Goal: Task Accomplishment & Management: Manage account settings

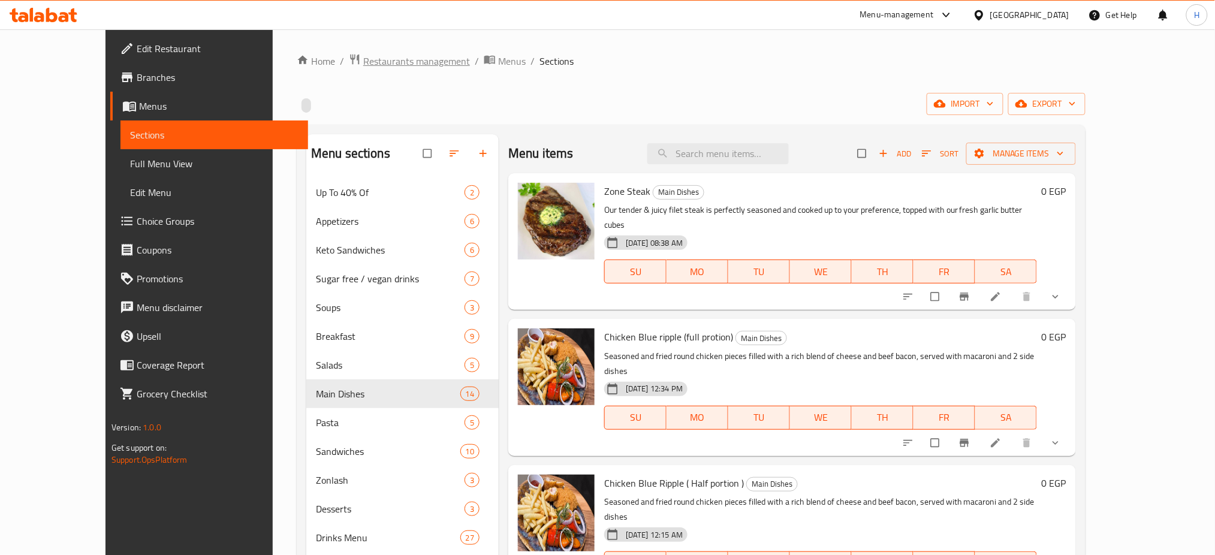
click at [376, 65] on span "Restaurants management" at bounding box center [416, 61] width 107 height 14
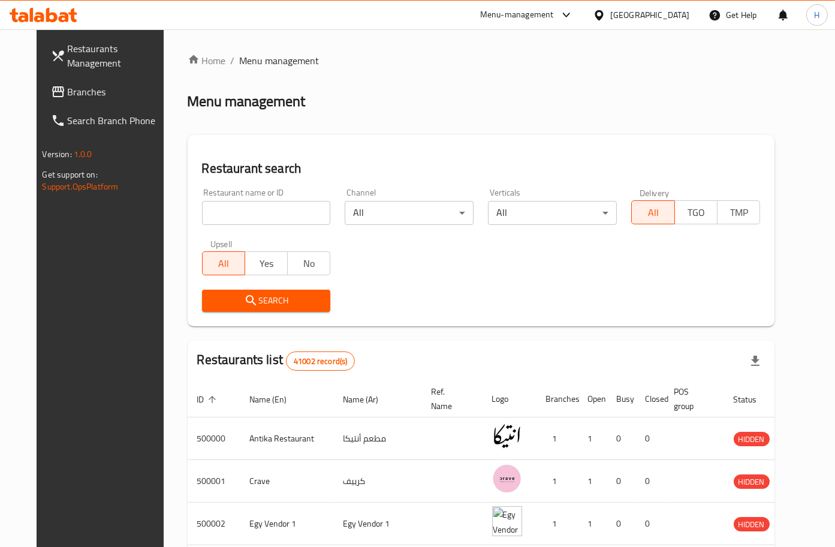
click at [235, 224] on input "search" at bounding box center [266, 213] width 129 height 24
type input "613857"
click at [254, 298] on span "Search" at bounding box center [267, 300] width 110 height 15
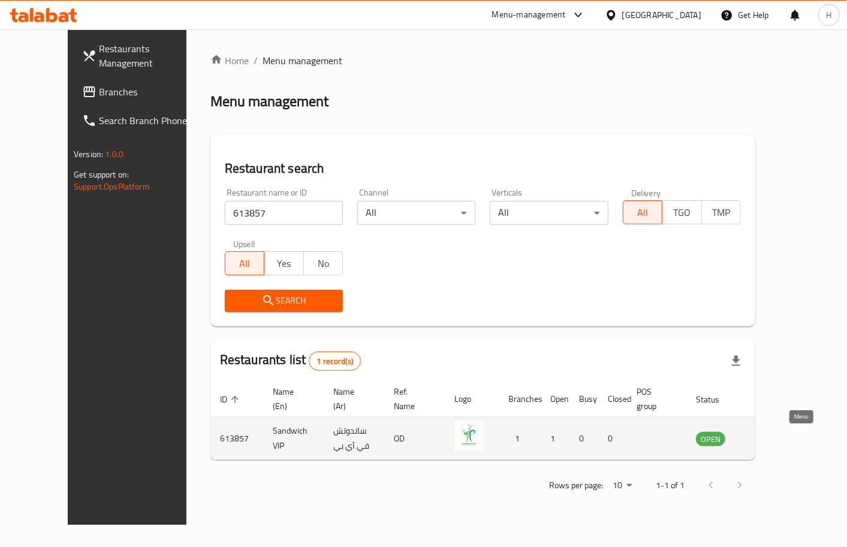
click at [773, 439] on icon "enhanced table" at bounding box center [766, 438] width 14 height 14
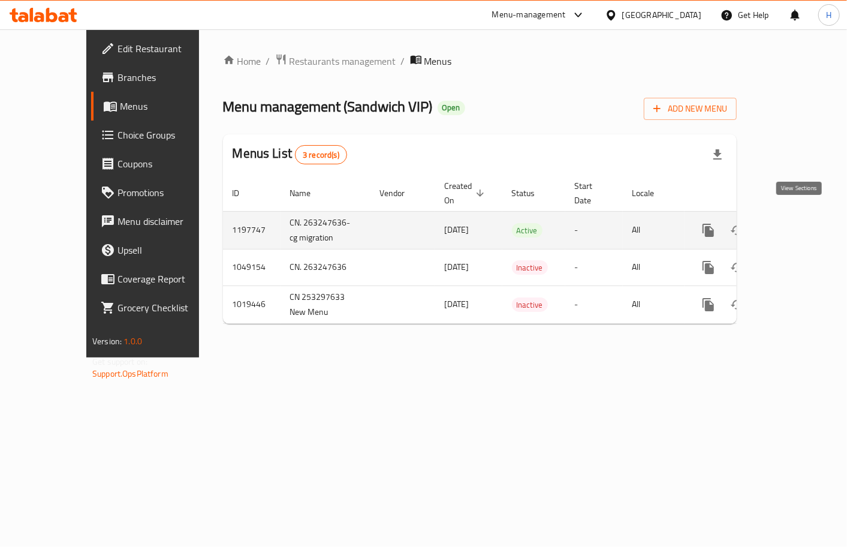
click at [792, 226] on link "enhanced table" at bounding box center [794, 230] width 29 height 29
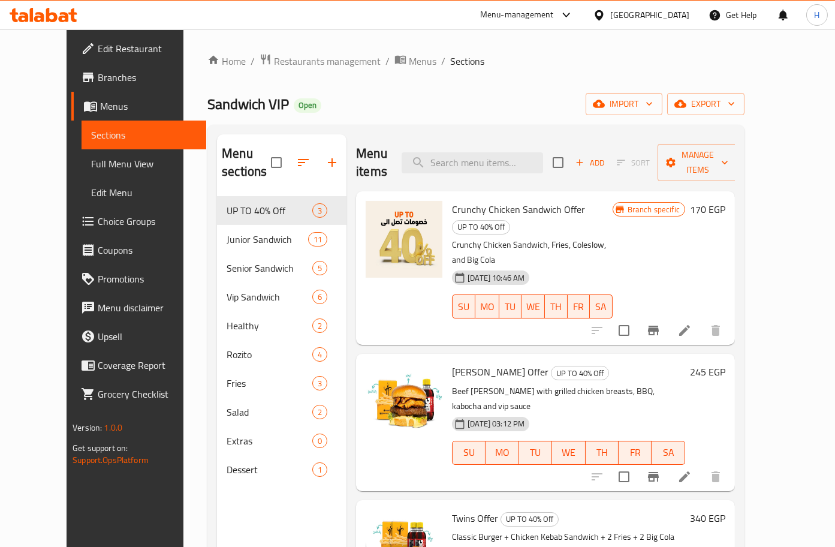
scroll to position [168, 0]
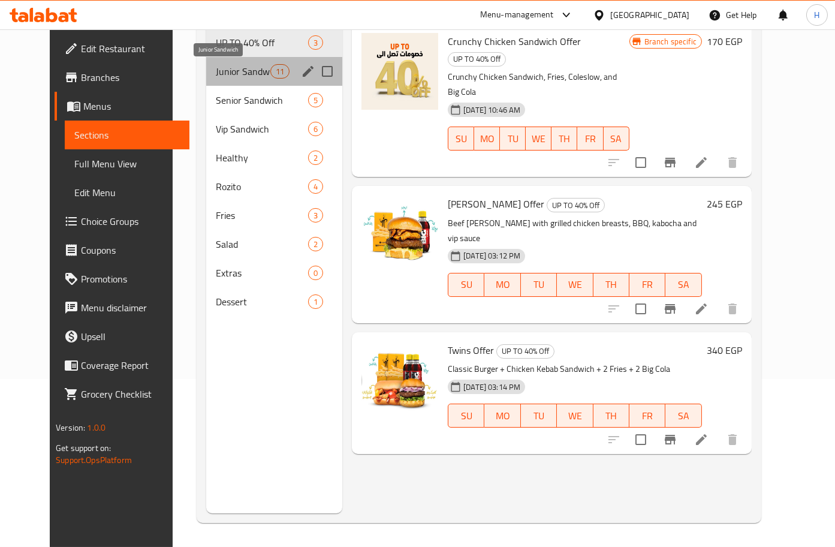
click at [225, 73] on span "Junior Sandwich" at bounding box center [243, 71] width 55 height 14
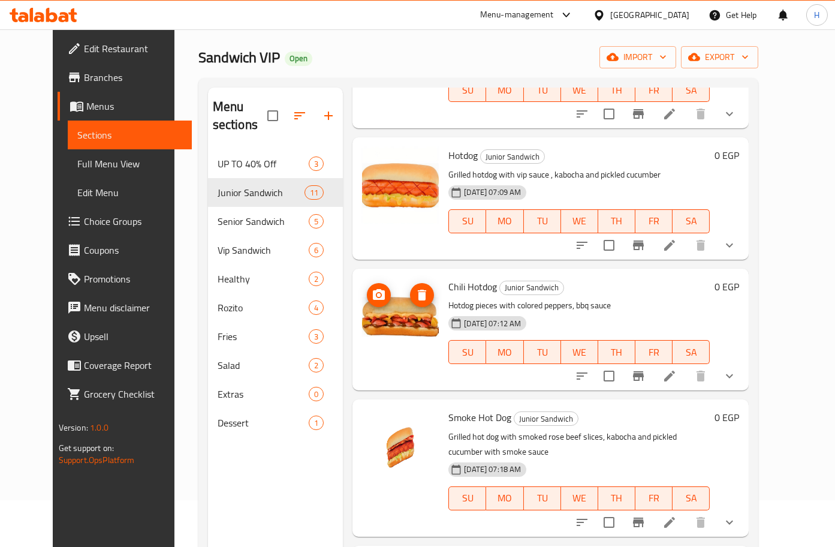
scroll to position [168, 0]
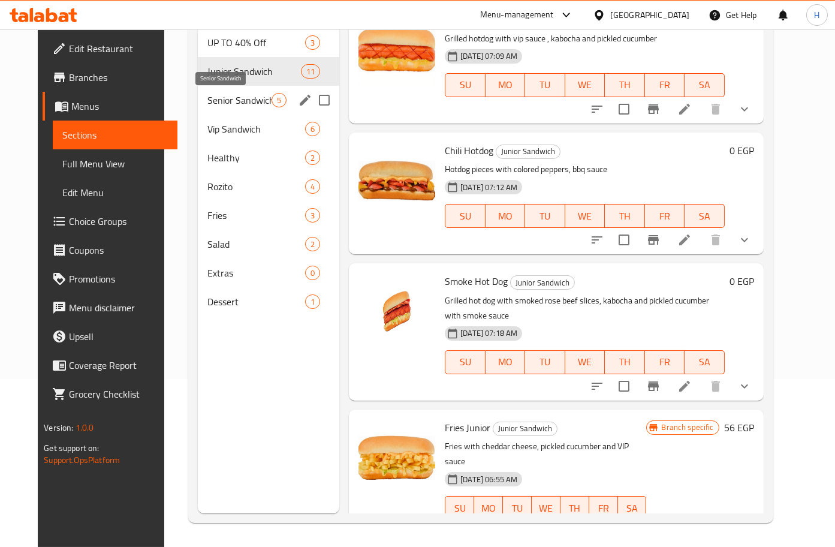
click at [233, 97] on span "Senior Sandwich" at bounding box center [239, 100] width 64 height 14
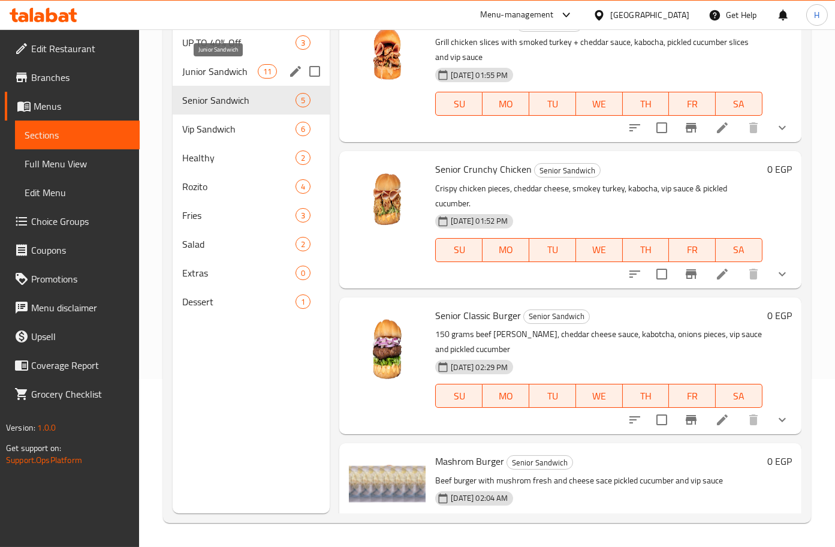
click at [242, 65] on span "Junior Sandwich" at bounding box center [220, 71] width 76 height 14
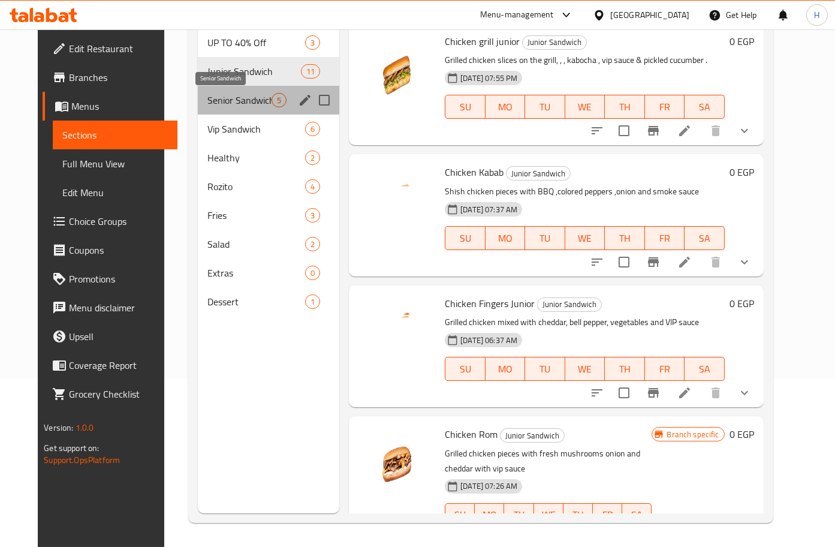
click at [231, 99] on span "Senior Sandwich" at bounding box center [239, 100] width 64 height 14
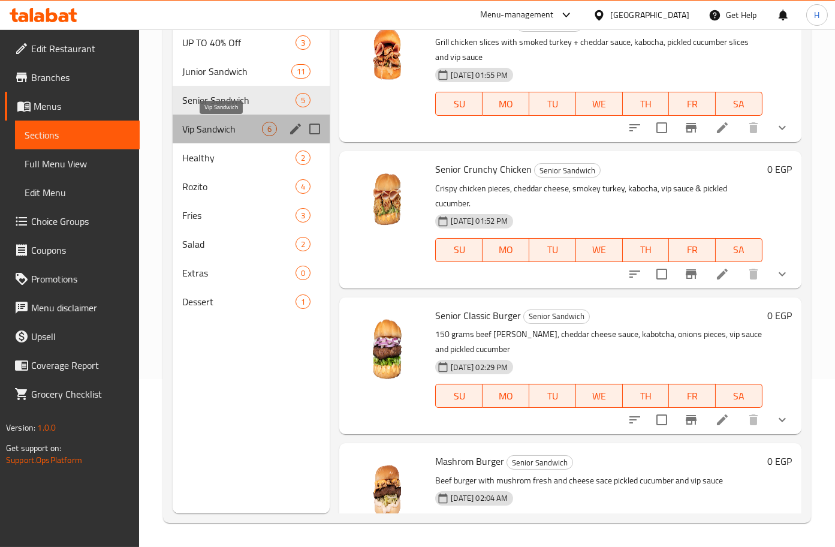
click at [227, 128] on span "Vip Sandwich" at bounding box center [222, 129] width 80 height 14
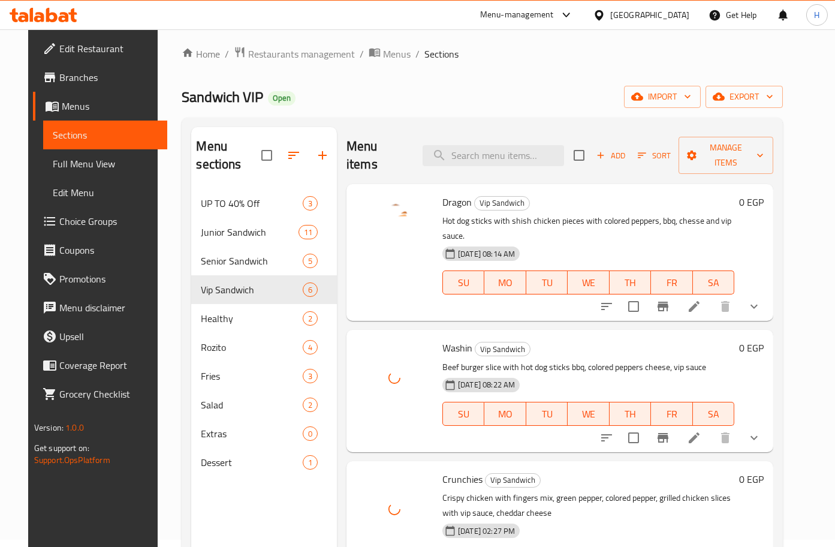
scroll to position [7, 0]
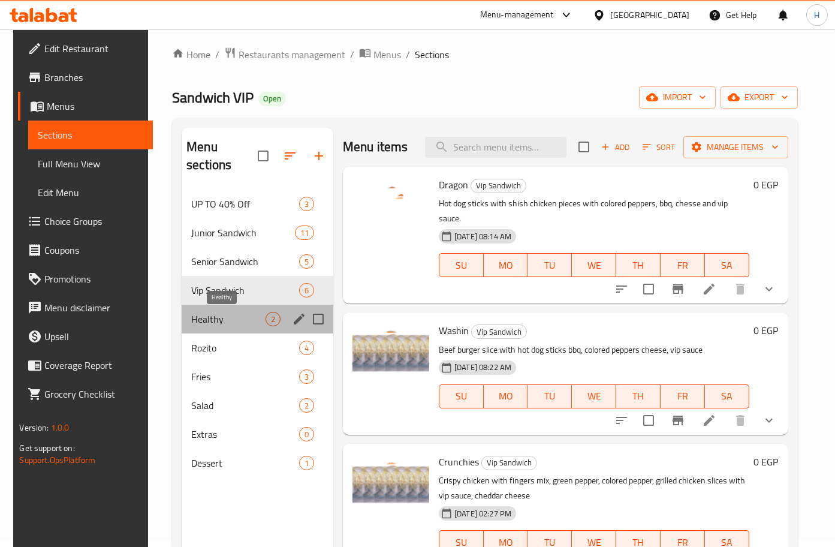
click at [192, 315] on span "Healthy" at bounding box center [228, 319] width 74 height 14
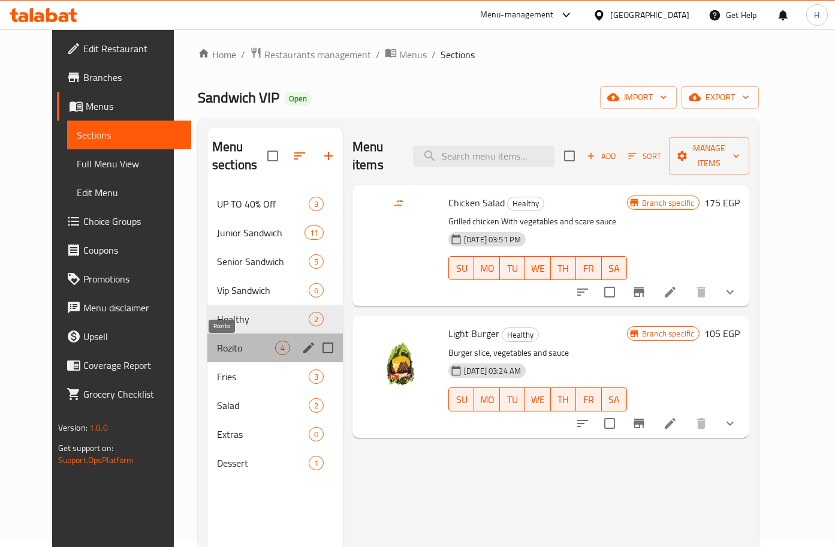
click at [234, 353] on span "Rozito" at bounding box center [246, 347] width 58 height 14
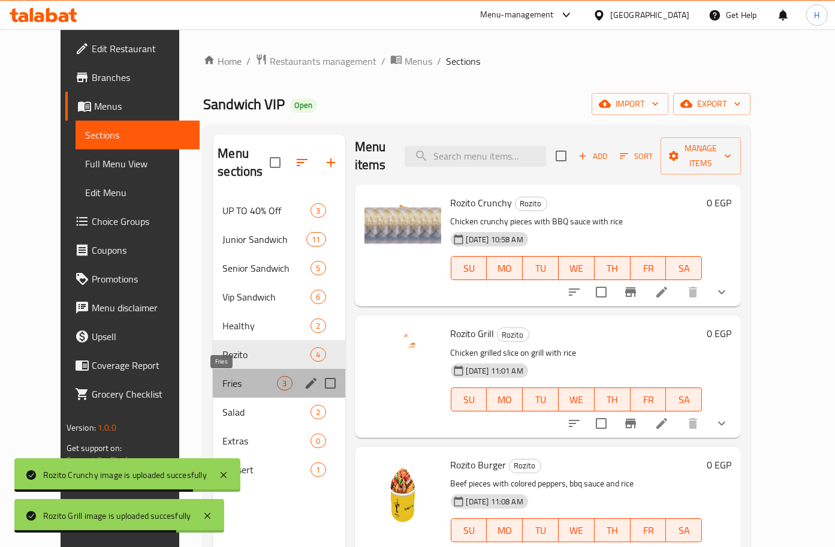
click at [222, 385] on span "Fries" at bounding box center [249, 383] width 55 height 14
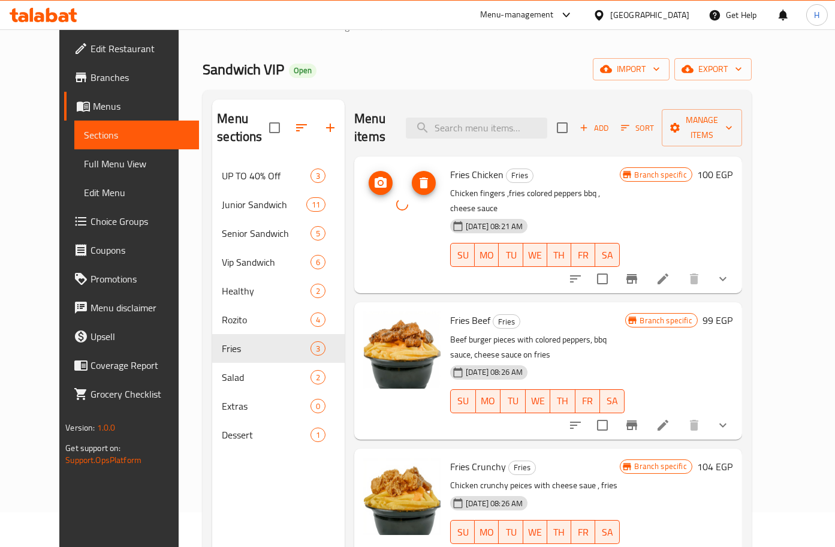
scroll to position [67, 0]
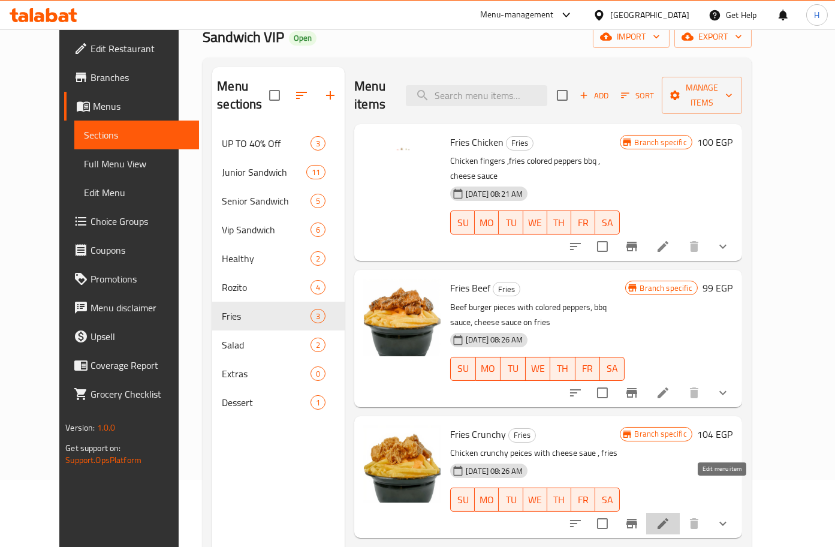
click at [670, 516] on icon at bounding box center [663, 523] width 14 height 14
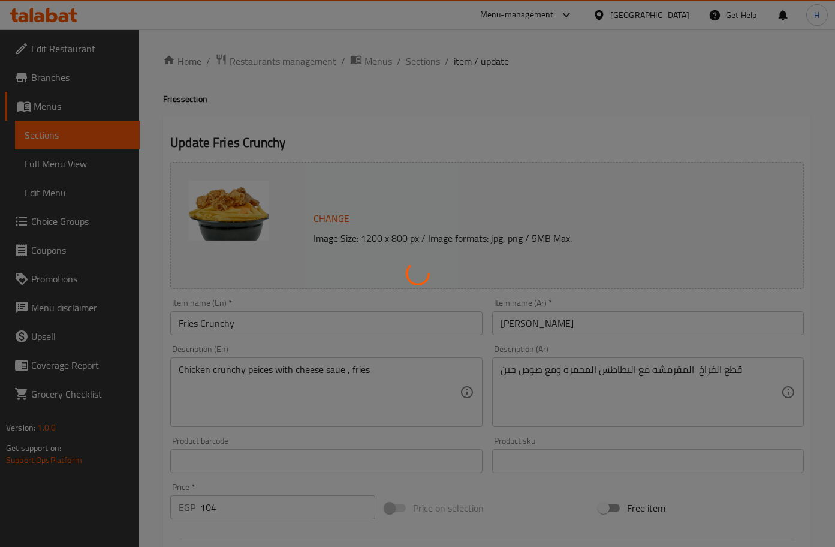
type input "اجعلها كومبو:"
type input "0"
type input "1"
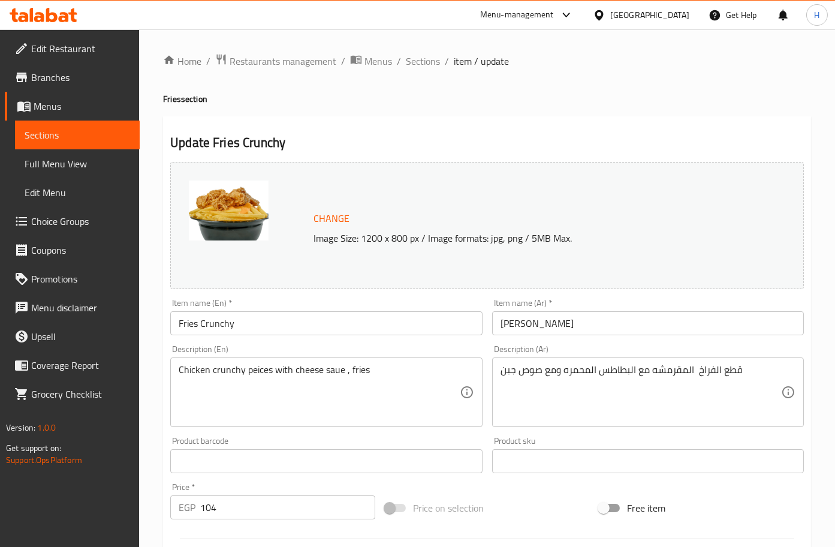
click at [337, 322] on input "Fries Crunchy" at bounding box center [326, 323] width 312 height 24
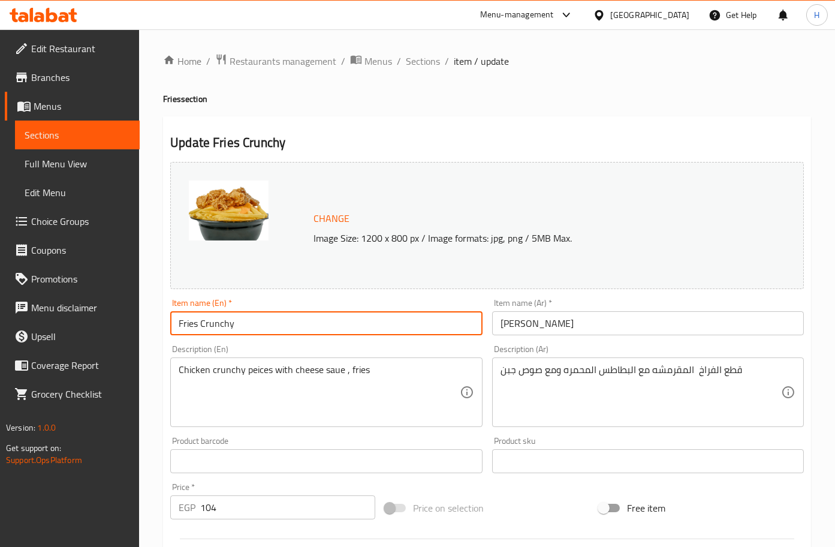
click at [337, 322] on input "Fries Crunchy" at bounding box center [326, 323] width 312 height 24
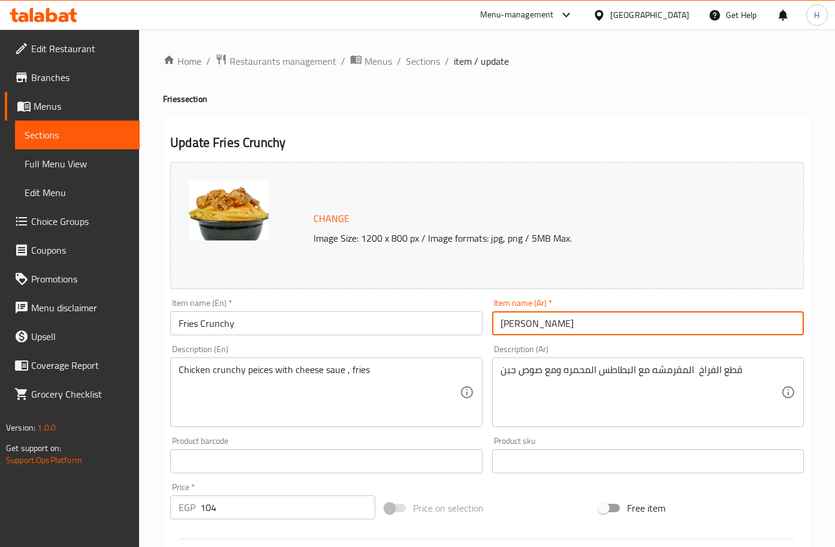
drag, startPoint x: 566, startPoint y: 322, endPoint x: 494, endPoint y: 325, distance: 72.0
click at [494, 325] on input "[PERSON_NAME]" at bounding box center [648, 323] width 312 height 24
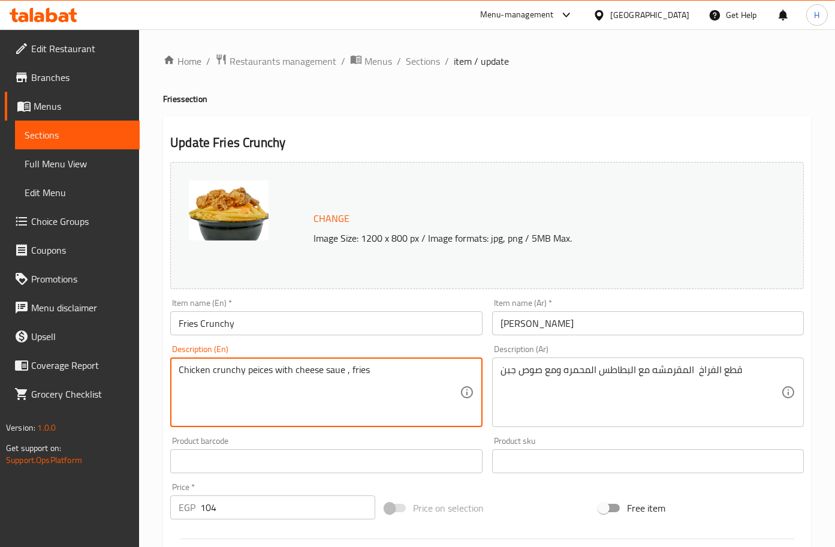
drag, startPoint x: 379, startPoint y: 373, endPoint x: 171, endPoint y: 368, distance: 208.0
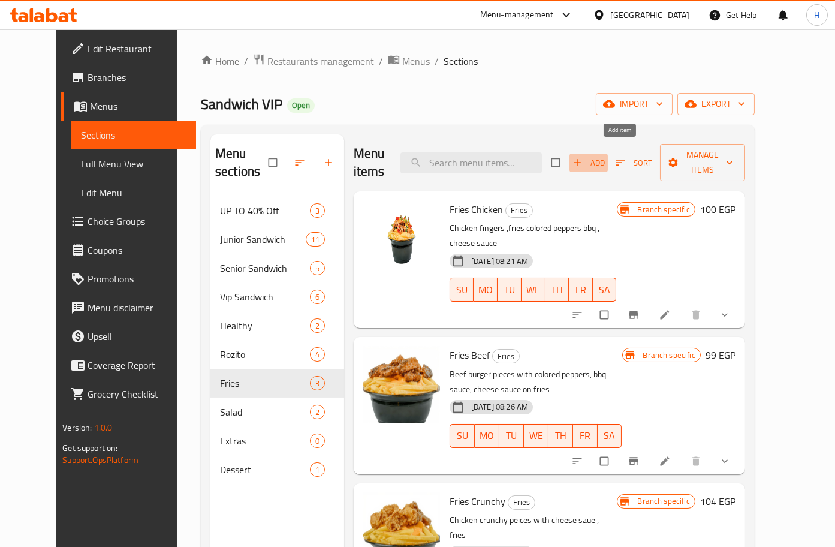
click at [605, 157] on span "Add" at bounding box center [588, 163] width 32 height 14
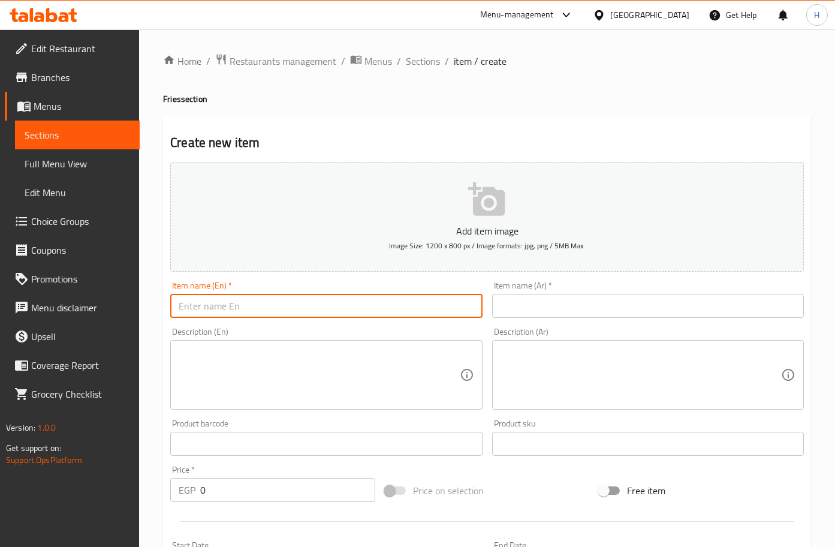
click at [293, 304] on input "text" at bounding box center [326, 306] width 312 height 24
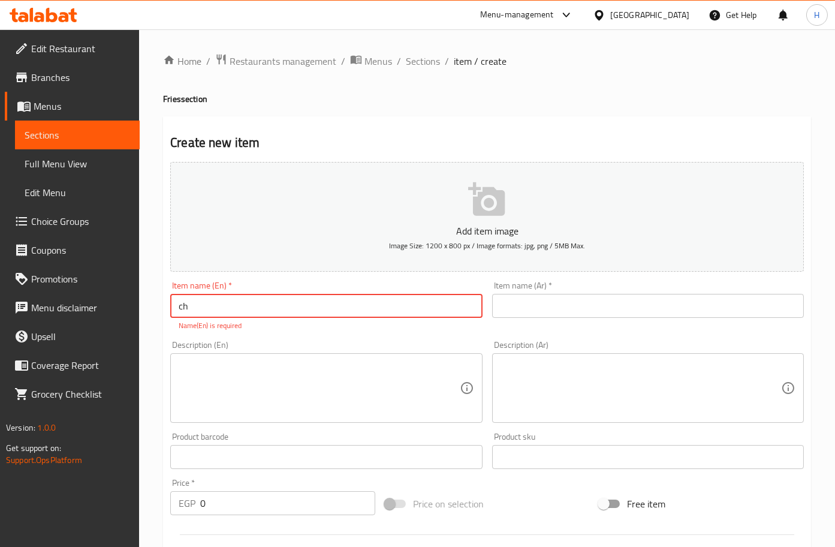
type input "c"
type input "Cheder cheese fries"
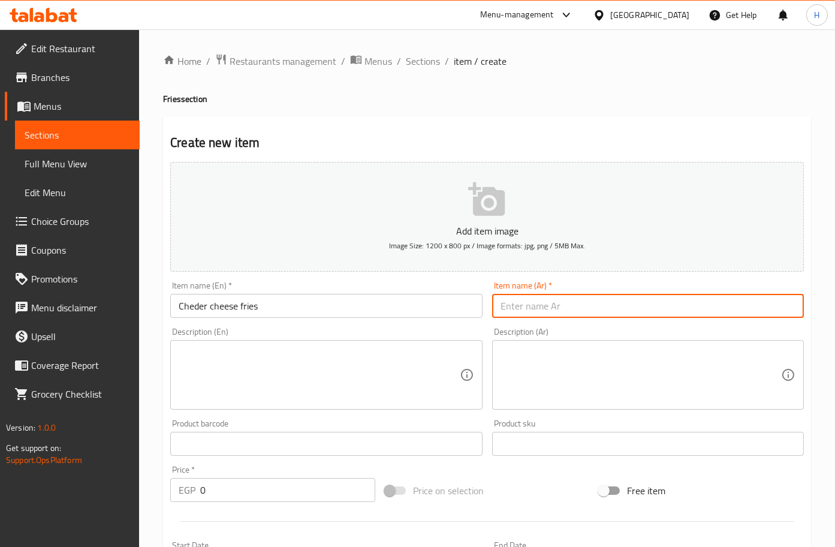
click at [541, 311] on input "text" at bounding box center [648, 306] width 312 height 24
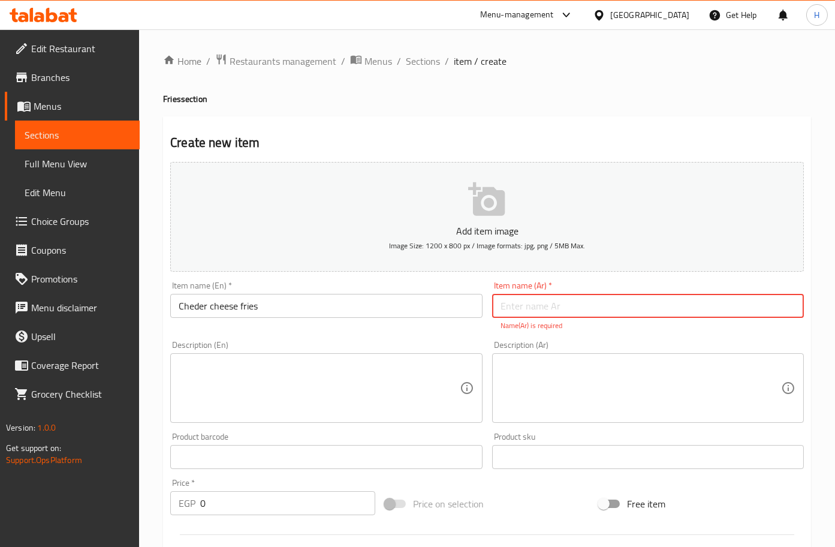
paste input "[PERSON_NAME]"
click at [517, 303] on input "[PERSON_NAME]" at bounding box center [648, 306] width 312 height 24
type input "فرايز شيدر"
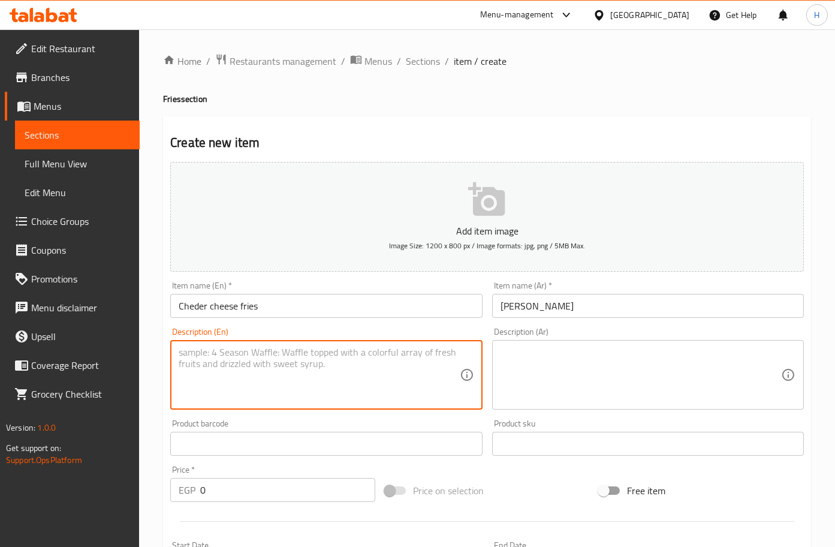
click at [367, 388] on textarea at bounding box center [319, 374] width 280 height 57
click at [323, 374] on textarea at bounding box center [319, 374] width 280 height 57
paste textarea "Chicken crunchy peices with cheese saue , fries"
drag, startPoint x: 288, startPoint y: 349, endPoint x: 148, endPoint y: 353, distance: 140.3
click at [148, 353] on div "Home / Restaurants management / Menus / Sections / item / create Fries section …" at bounding box center [487, 438] width 696 height 818
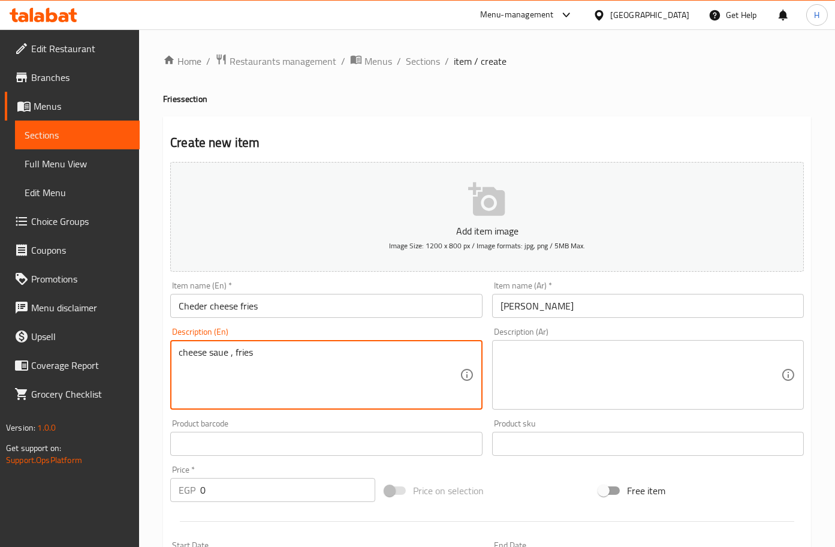
drag, startPoint x: 235, startPoint y: 352, endPoint x: 89, endPoint y: 345, distance: 145.8
click at [89, 345] on div "Edit Restaurant Branches Menus Sections Full Menu View Edit Menu Choice Groups …" at bounding box center [417, 438] width 835 height 818
click at [224, 350] on textarea "fries" at bounding box center [319, 374] width 280 height 57
click at [391, 369] on textarea "fries topped wit cheder cheese sauce" at bounding box center [319, 374] width 280 height 57
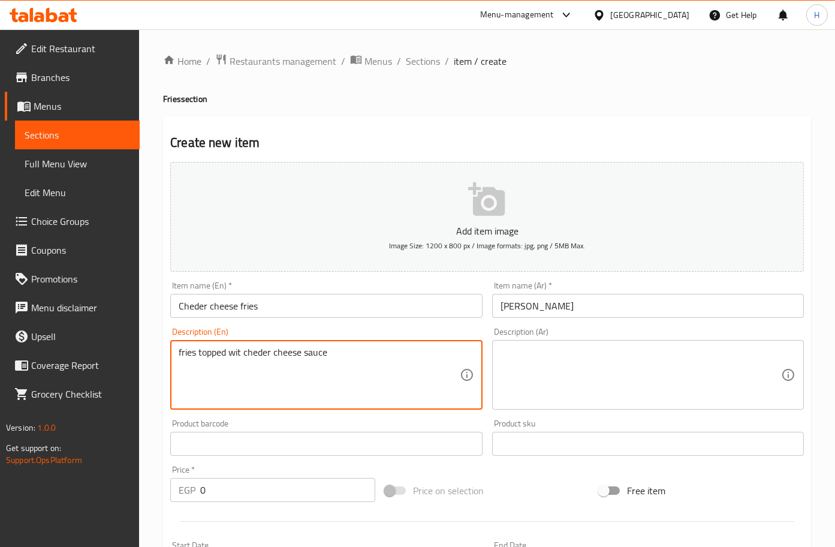
click at [391, 369] on textarea "fries topped wit cheder cheese sauce" at bounding box center [319, 374] width 280 height 57
type textarea "fries topped wit cheder cheese sauce"
click at [347, 358] on textarea "fries topped wit cheder cheese sauce" at bounding box center [319, 374] width 280 height 57
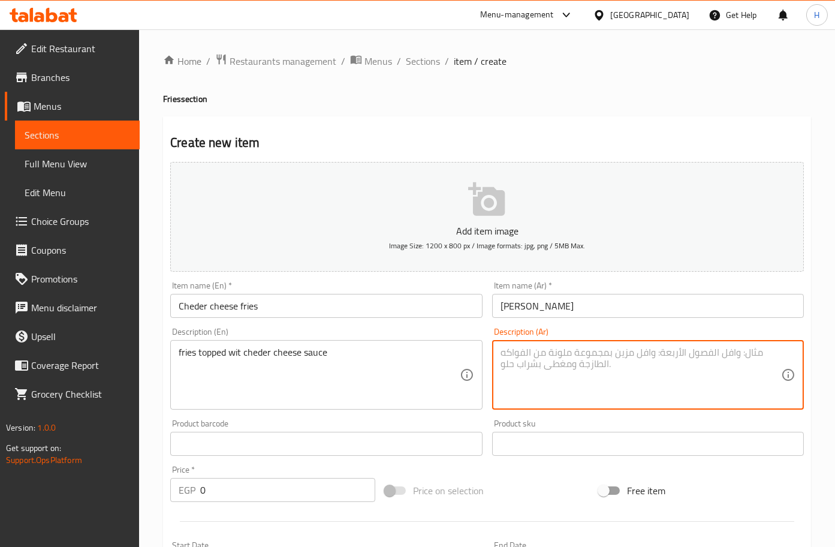
click at [555, 358] on textarea at bounding box center [640, 374] width 280 height 57
paste textarea "بطاطس مقلية مغطاة بصلصة جبن الشيدر"
type textarea "بطاطس مقلية مغطاة بصلصة جبن الشيدر"
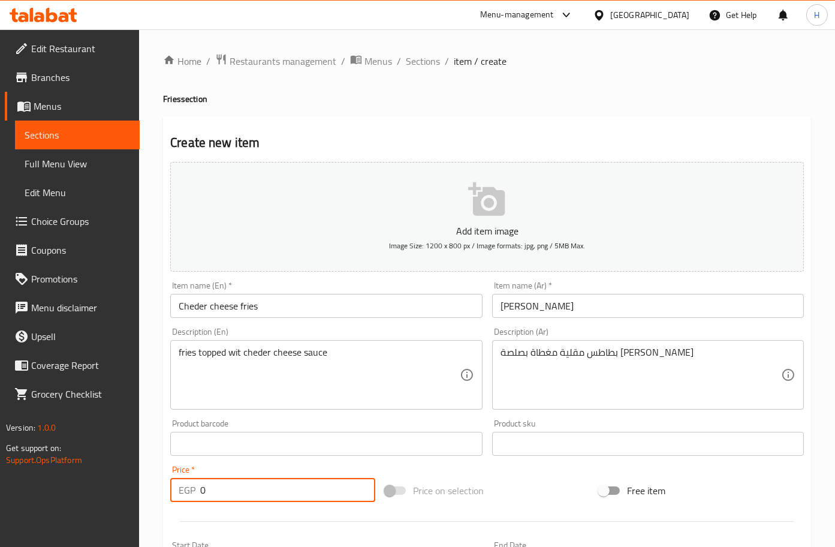
drag, startPoint x: 272, startPoint y: 493, endPoint x: 195, endPoint y: 497, distance: 76.8
click at [195, 497] on div "EGP 0 Price *" at bounding box center [272, 490] width 205 height 24
paste input "65"
type input "65"
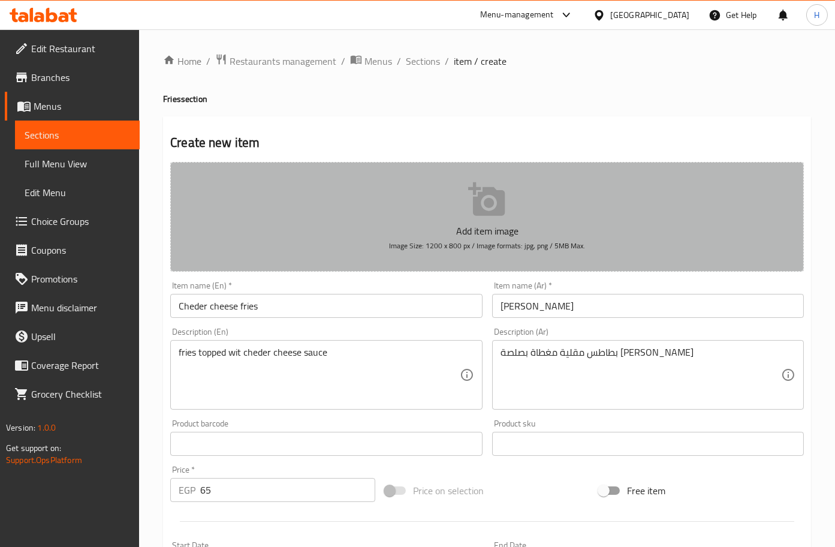
click at [487, 219] on button "Add item image Image Size: 1200 x 800 px / Image formats: jpg, png / 5MB Max." at bounding box center [487, 217] width 634 height 110
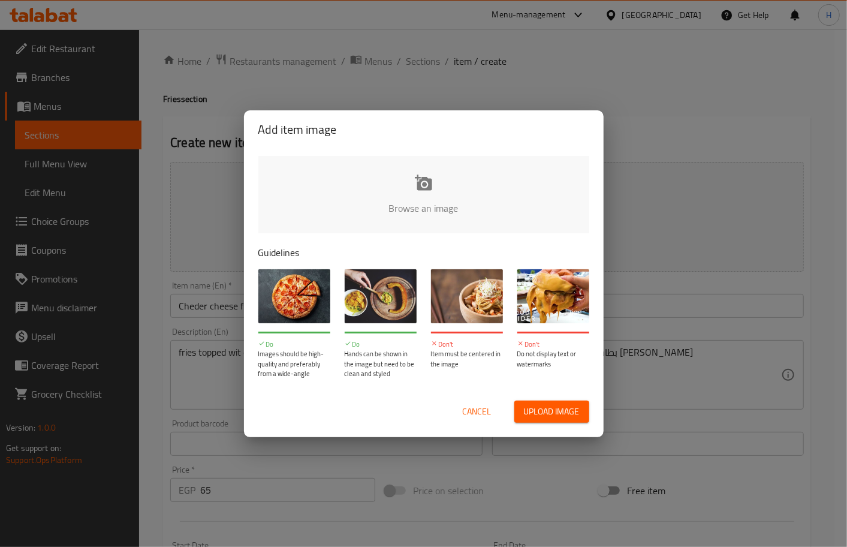
click at [451, 197] on input "file" at bounding box center [828, 212] width 1141 height 112
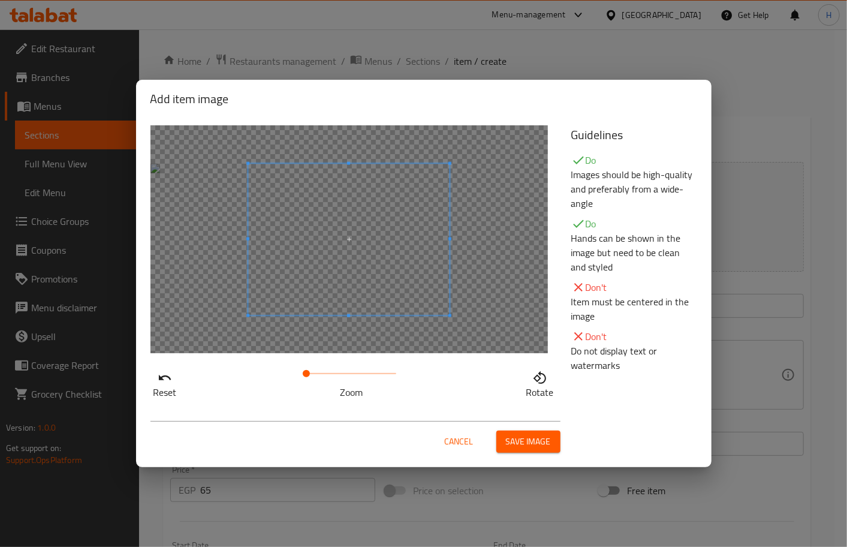
click at [535, 441] on span "Save image" at bounding box center [528, 441] width 45 height 15
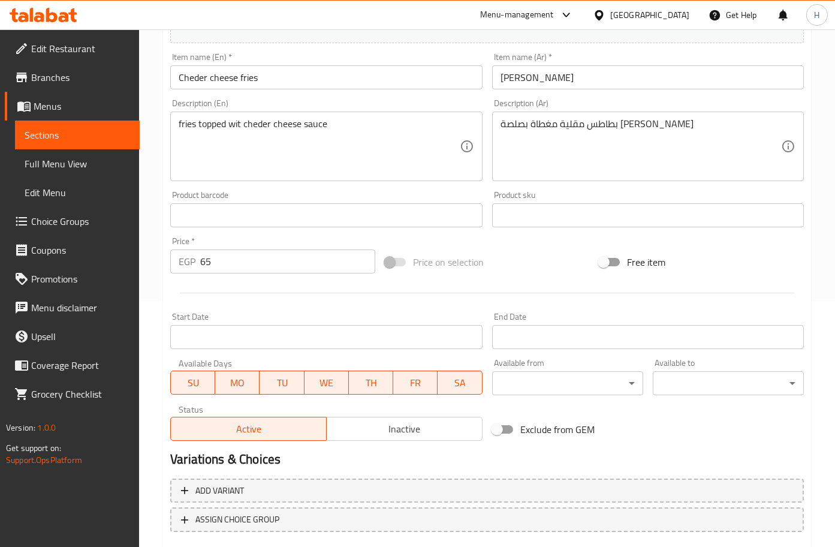
scroll to position [316, 0]
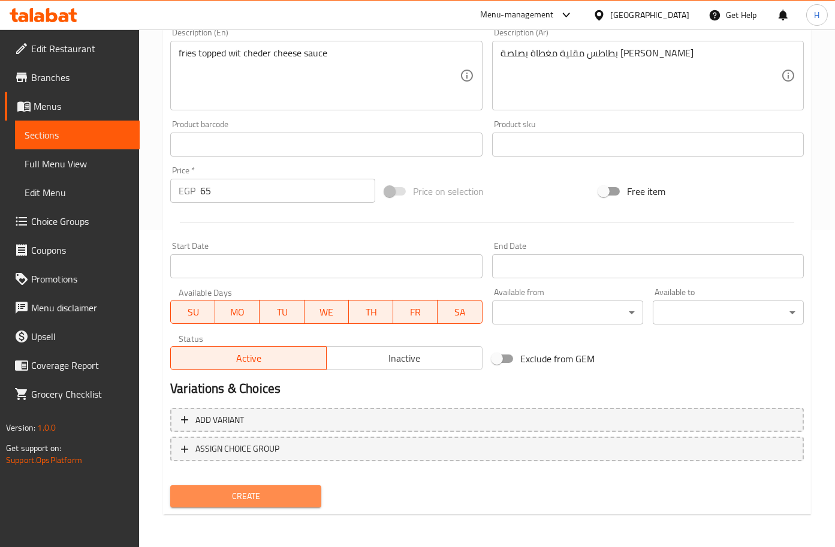
click at [275, 499] on span "Create" at bounding box center [246, 495] width 132 height 15
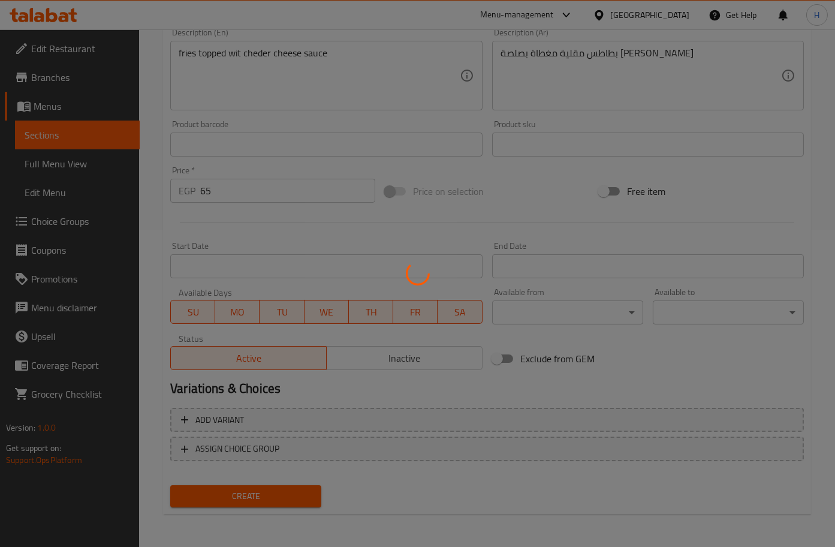
type input "0"
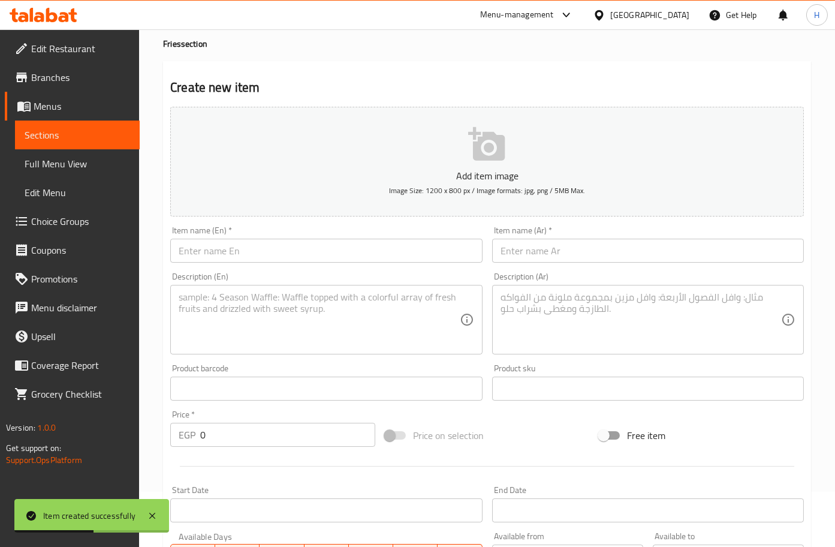
scroll to position [0, 0]
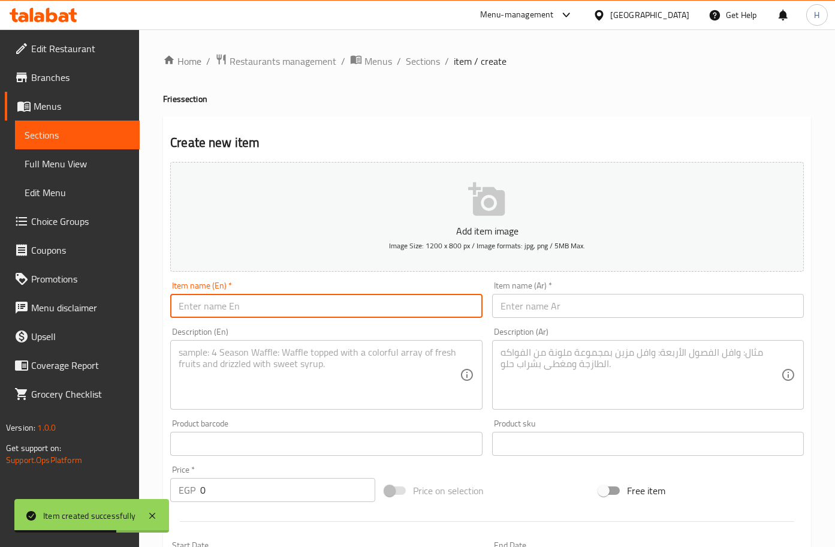
click at [357, 300] on input "text" at bounding box center [326, 306] width 312 height 24
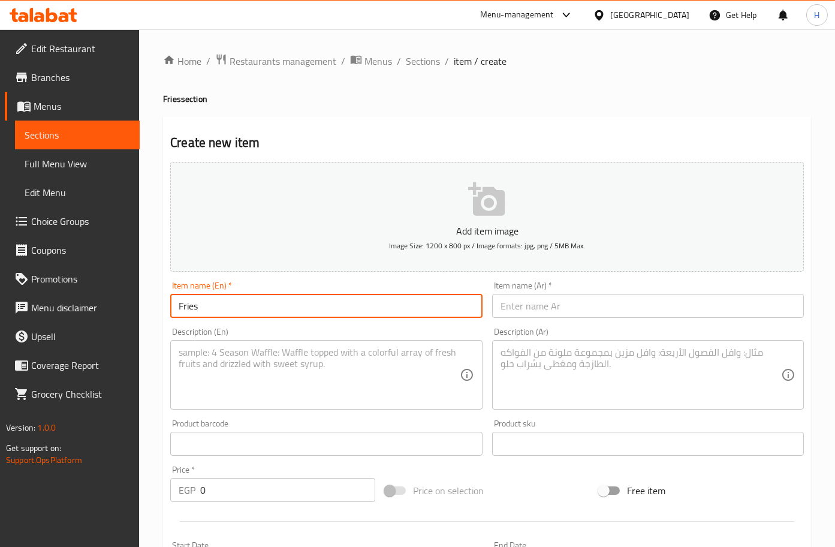
type input "Fries"
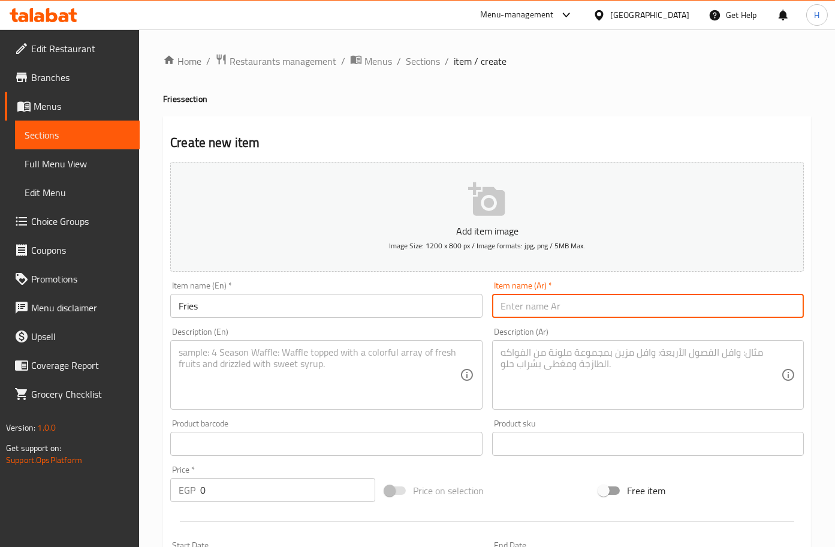
click at [570, 305] on input "text" at bounding box center [648, 306] width 312 height 24
type input "فرايز"
click at [547, 122] on div "Create new item Add item image Image Size: 1200 x 800 px / Image formats: jpg, …" at bounding box center [487, 465] width 648 height 698
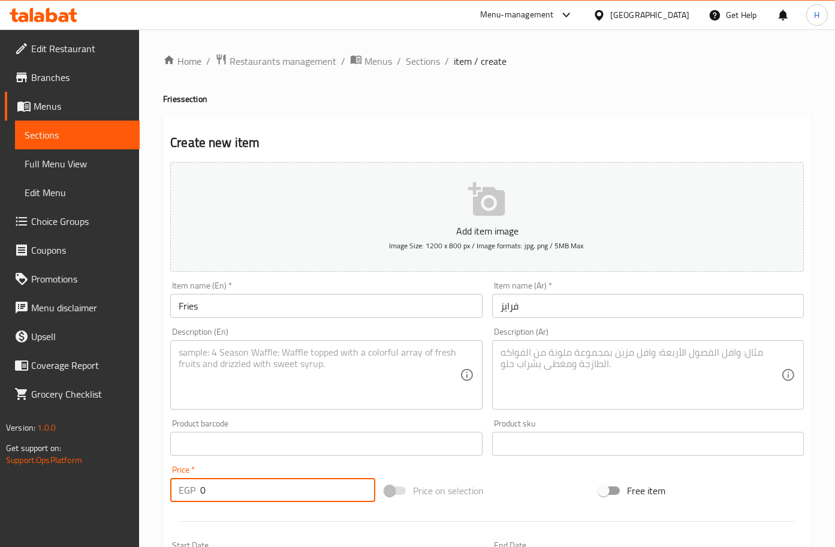
drag, startPoint x: 224, startPoint y: 500, endPoint x: 191, endPoint y: 499, distance: 33.6
click at [191, 499] on div "EGP 0 Price *" at bounding box center [272, 490] width 205 height 24
paste input "45"
type input "45"
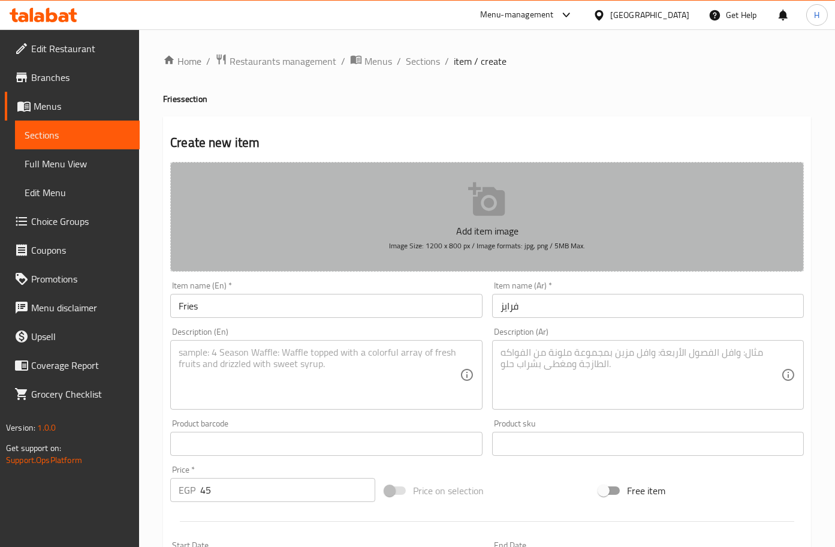
click at [492, 203] on icon "button" at bounding box center [486, 199] width 37 height 34
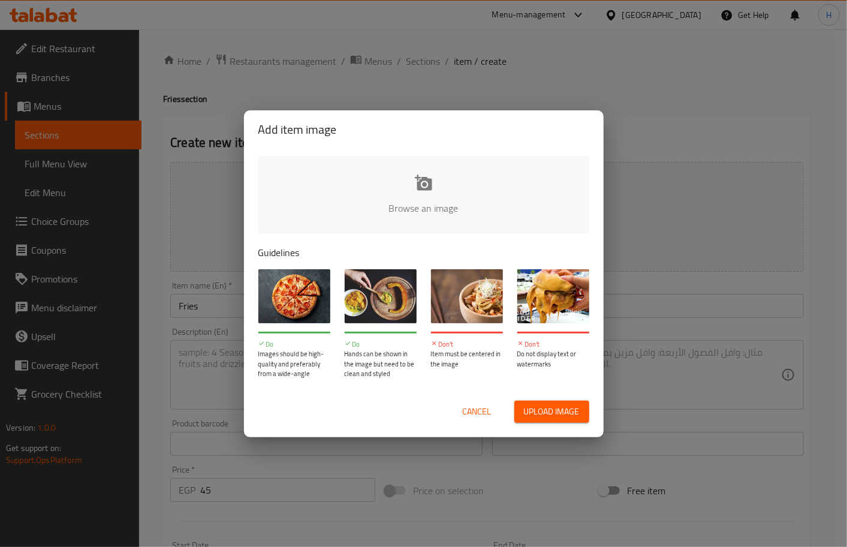
click at [416, 217] on input "file" at bounding box center [828, 212] width 1141 height 112
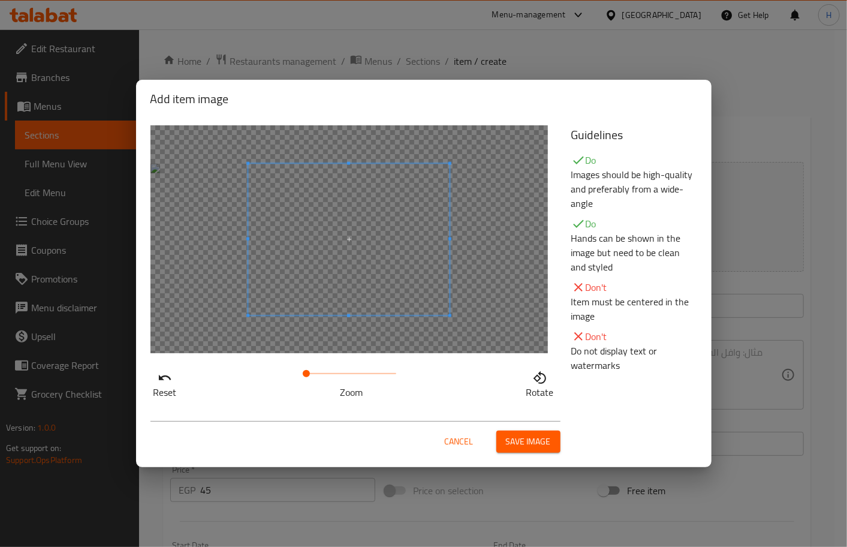
click at [545, 438] on span "Save image" at bounding box center [528, 441] width 45 height 15
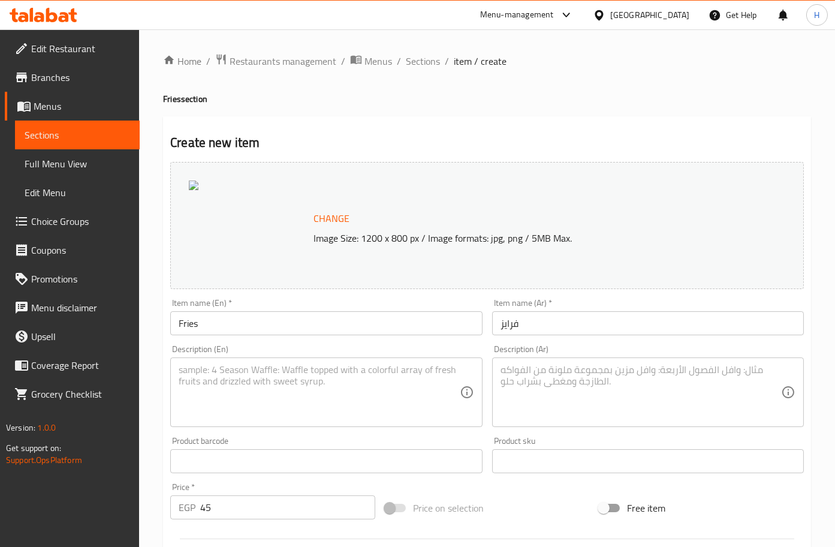
scroll to position [316, 0]
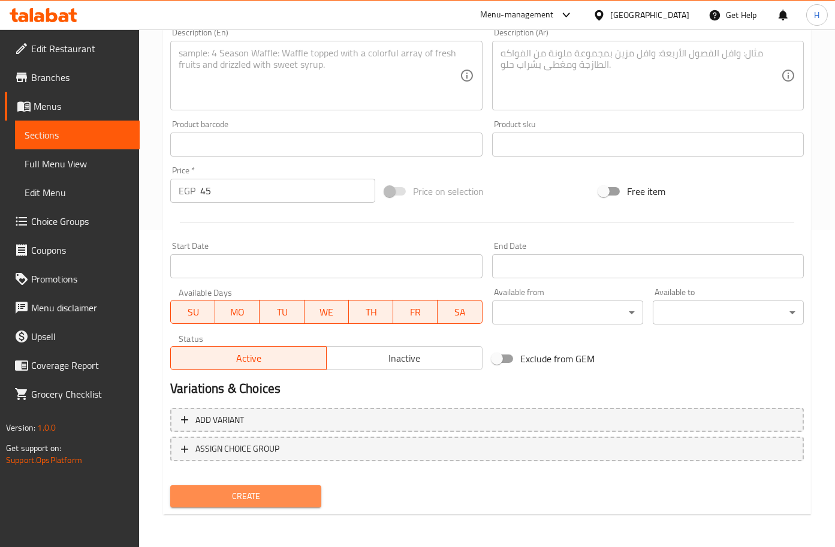
click at [269, 490] on span "Create" at bounding box center [246, 495] width 132 height 15
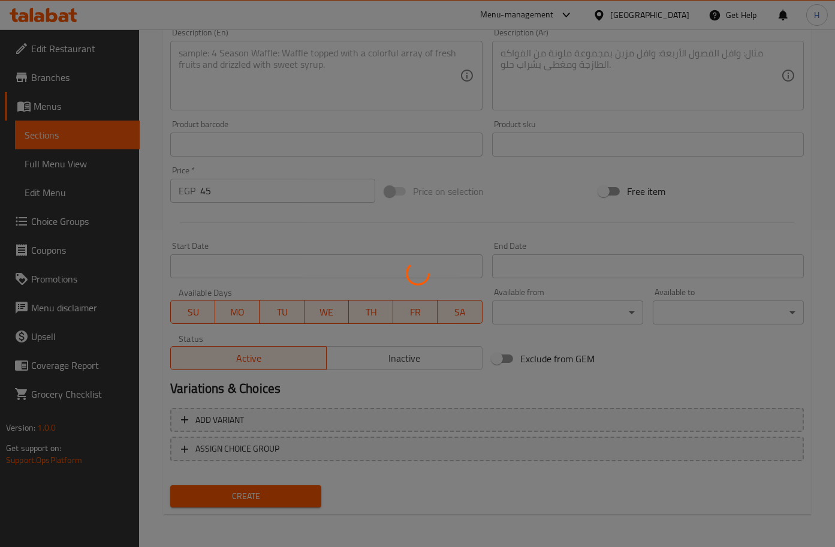
scroll to position [298, 0]
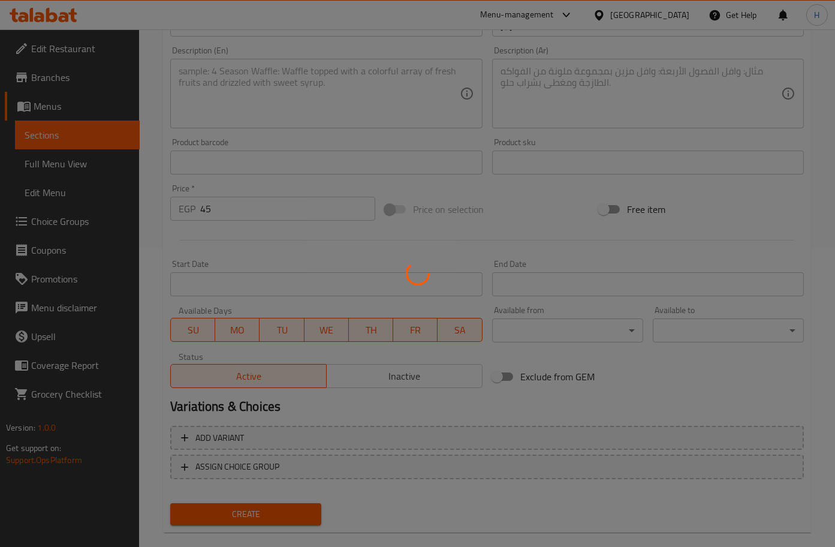
type input "0"
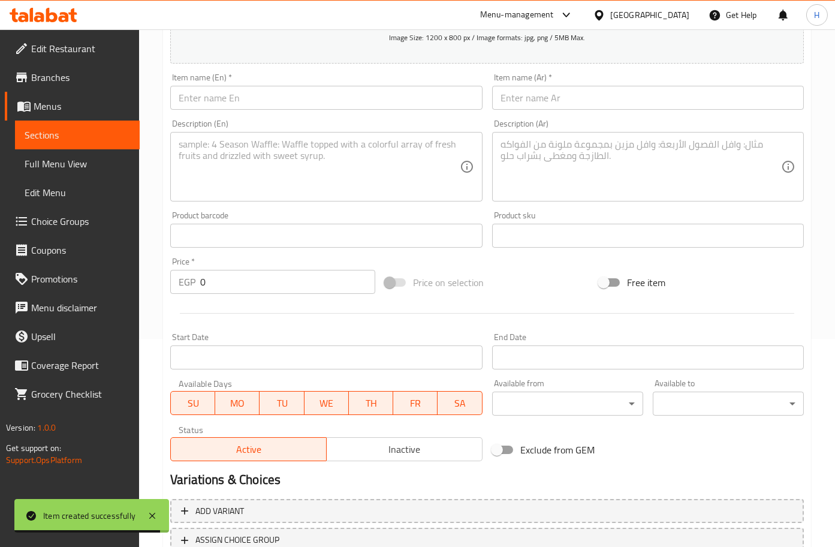
scroll to position [0, 0]
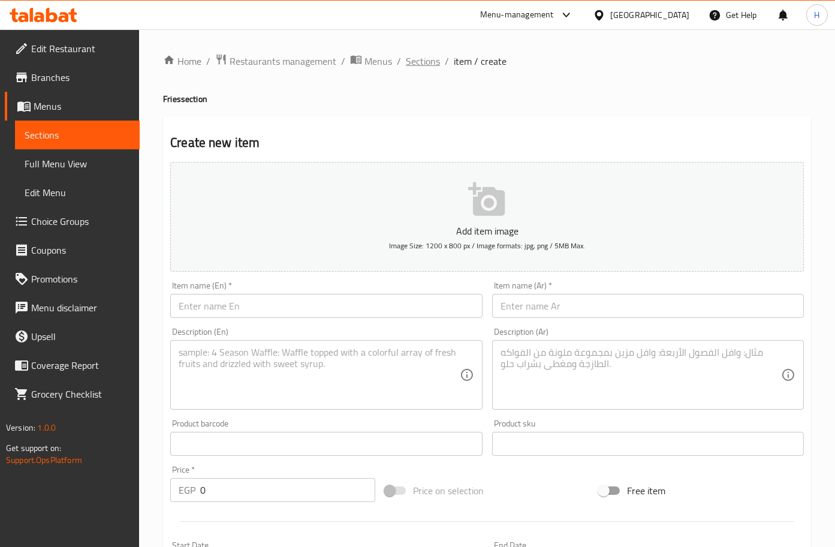
click at [422, 64] on span "Sections" at bounding box center [423, 61] width 34 height 14
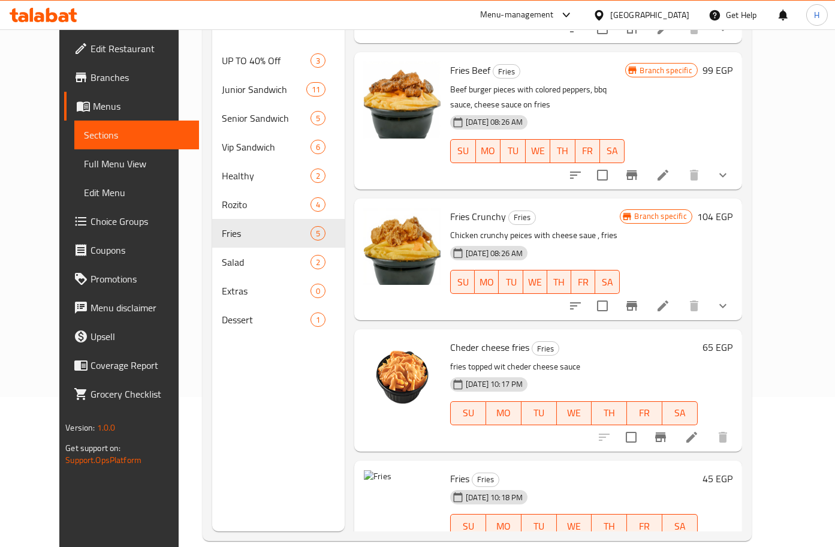
scroll to position [168, 0]
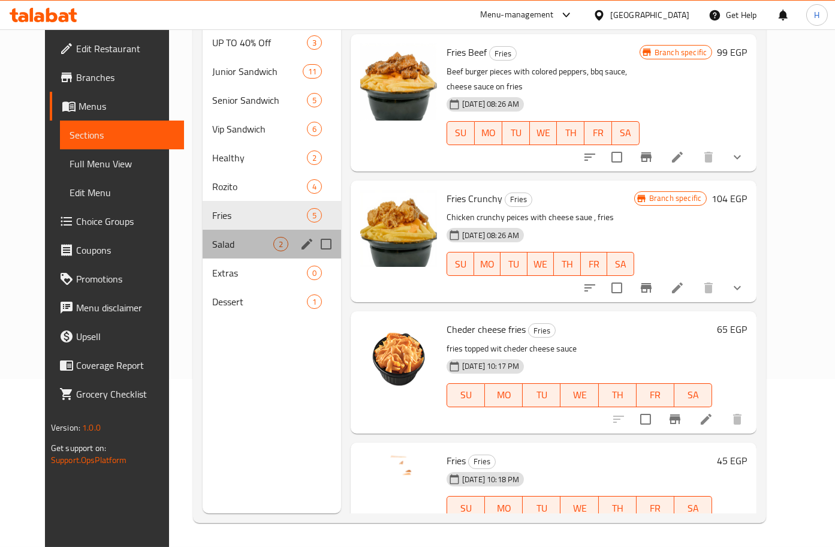
click at [216, 254] on div "Salad 2" at bounding box center [272, 244] width 138 height 29
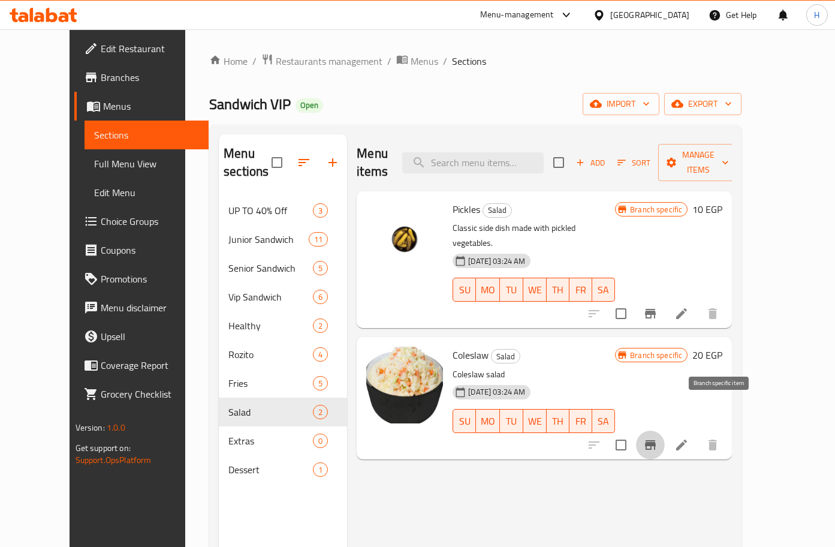
click at [665, 430] on button "Branch-specific-item" at bounding box center [650, 444] width 29 height 29
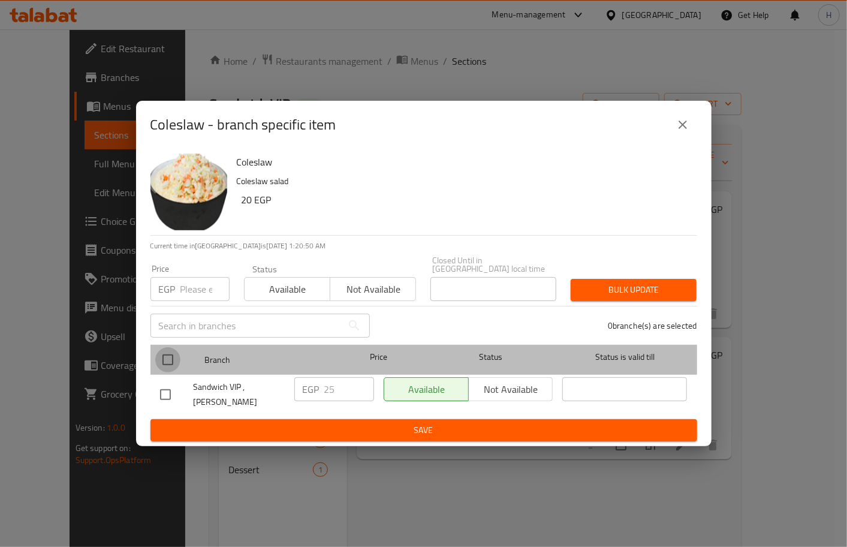
click at [168, 357] on input "checkbox" at bounding box center [167, 359] width 25 height 25
checkbox input "true"
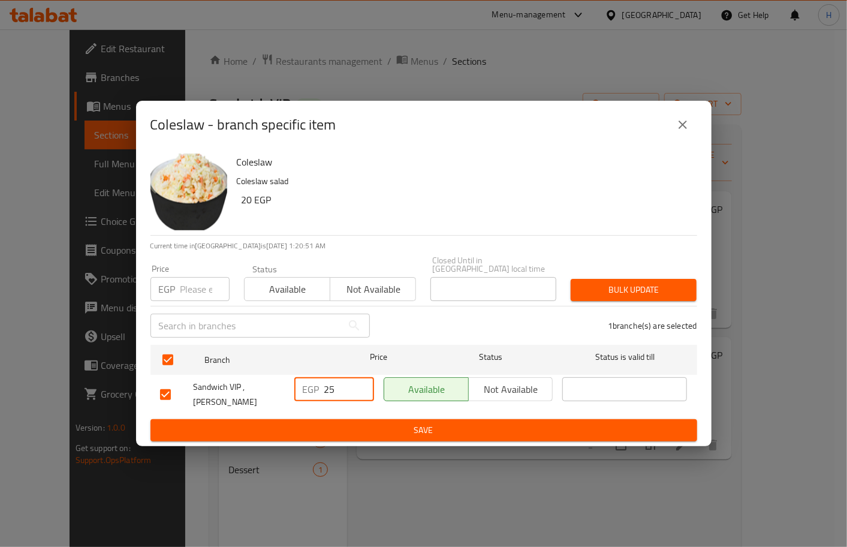
drag, startPoint x: 339, startPoint y: 392, endPoint x: 302, endPoint y: 390, distance: 36.6
click at [302, 390] on div "EGP 25 ​" at bounding box center [334, 389] width 80 height 24
type input "35"
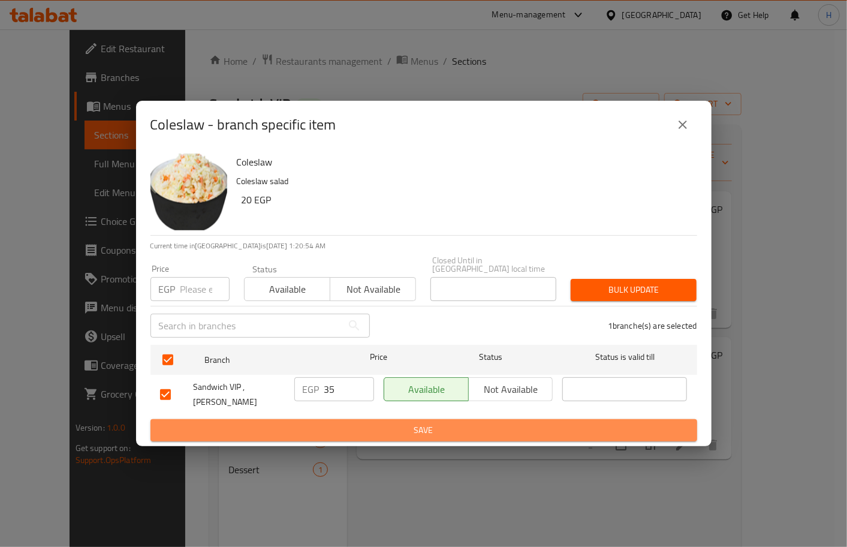
click at [399, 423] on span "Save" at bounding box center [423, 430] width 527 height 15
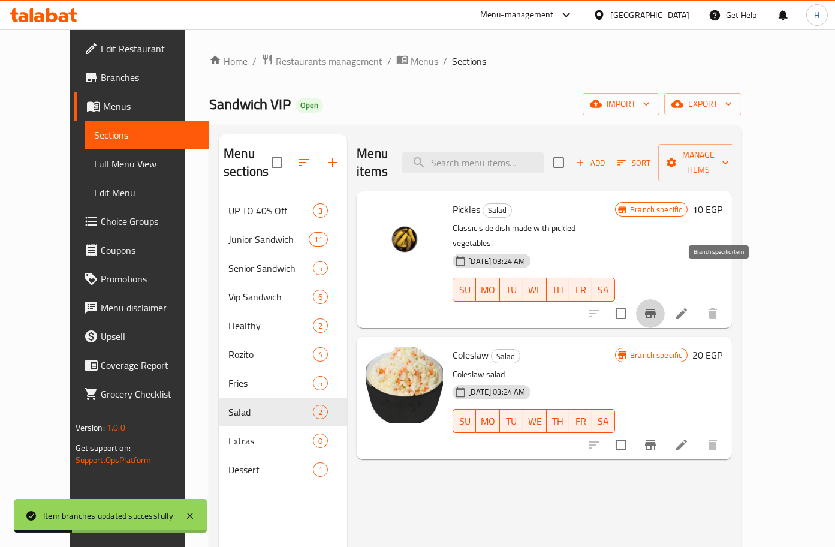
click at [656, 309] on icon "Branch-specific-item" at bounding box center [650, 314] width 11 height 10
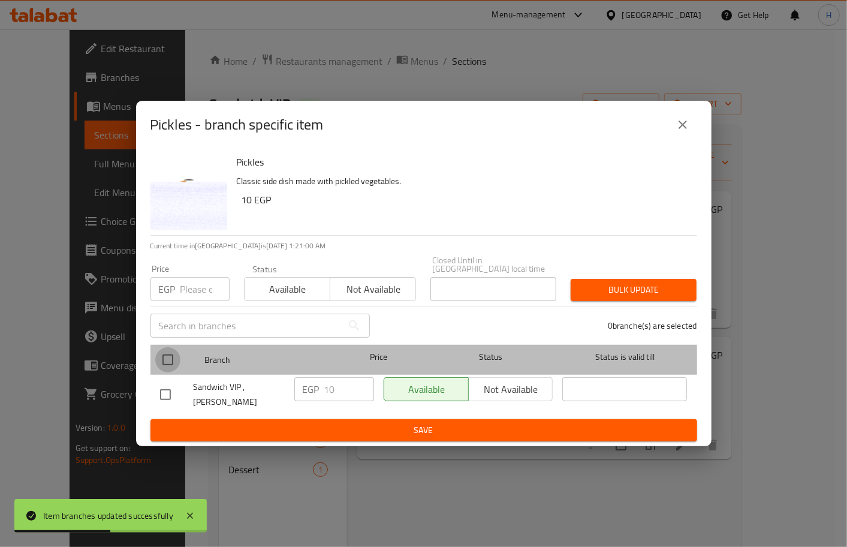
click at [167, 358] on input "checkbox" at bounding box center [167, 359] width 25 height 25
checkbox input "true"
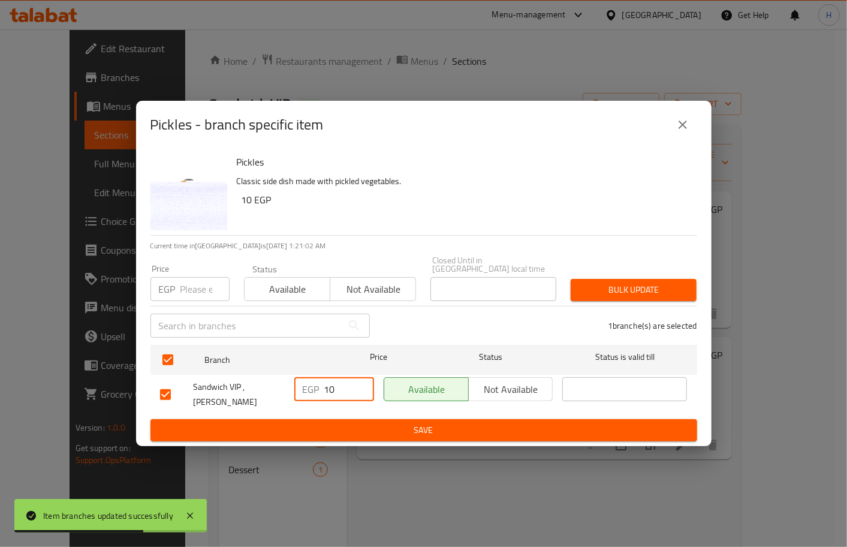
drag, startPoint x: 349, startPoint y: 390, endPoint x: 301, endPoint y: 388, distance: 47.4
click at [301, 388] on div "EGP 10 ​" at bounding box center [334, 389] width 80 height 24
type input "25"
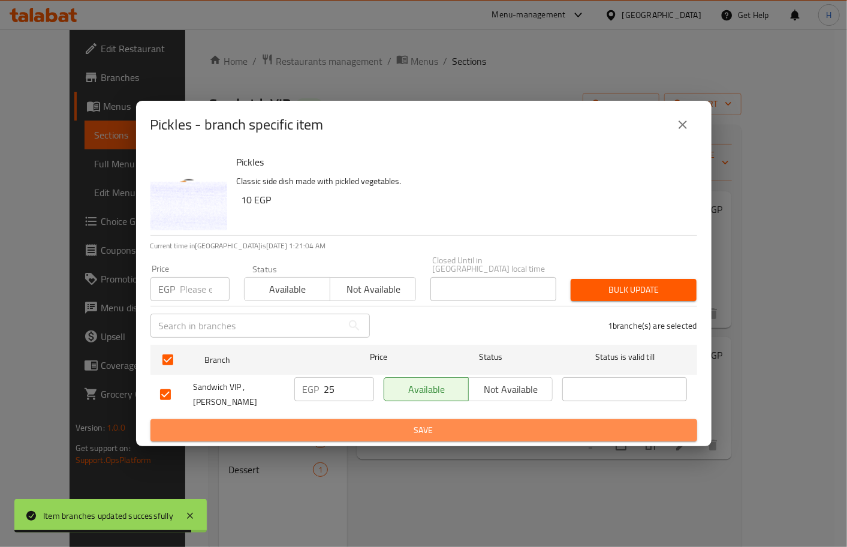
click at [423, 429] on button "Save" at bounding box center [423, 430] width 547 height 22
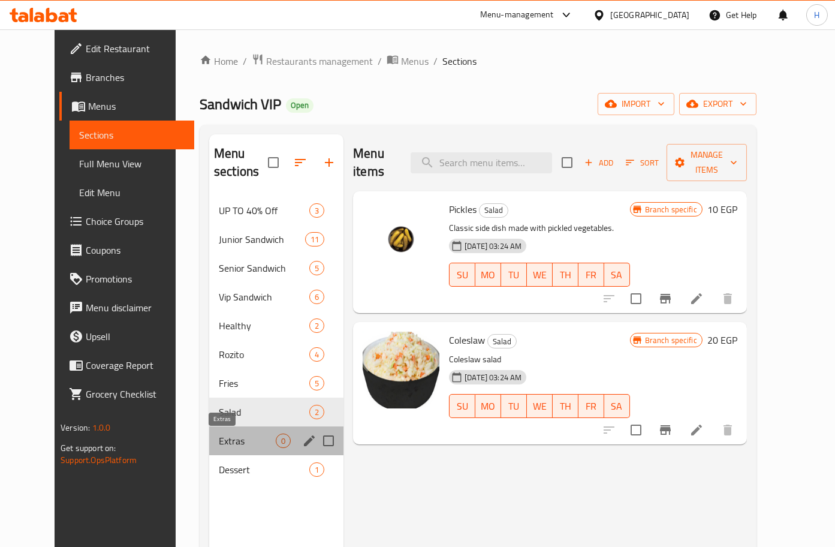
click at [219, 434] on span "Extras" at bounding box center [247, 440] width 57 height 14
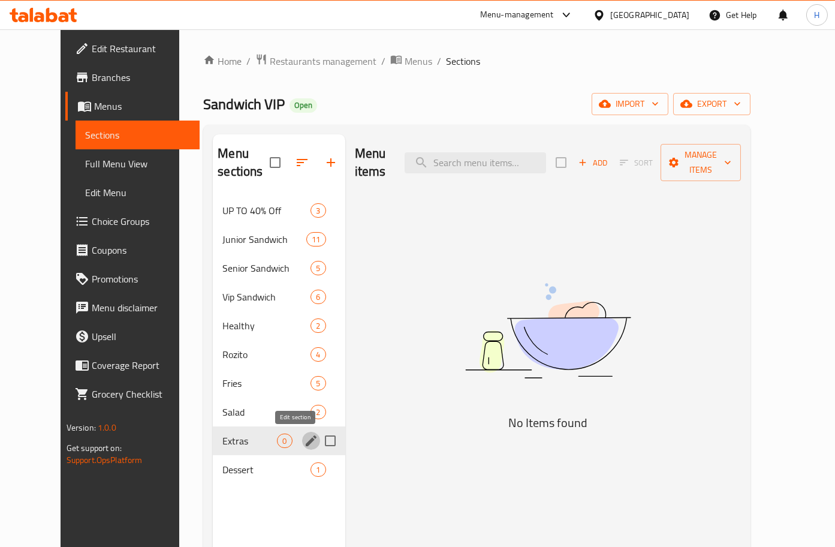
click at [302, 436] on button "edit" at bounding box center [311, 441] width 18 height 18
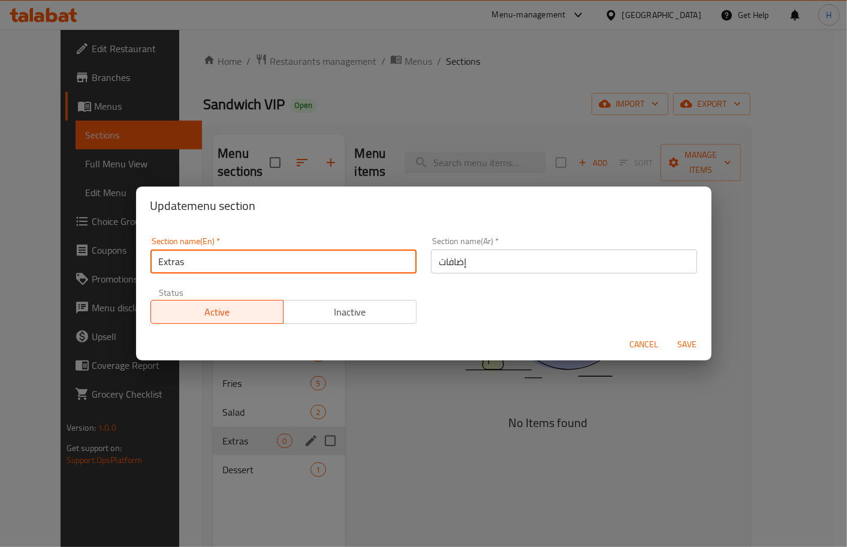
click at [227, 254] on input "Extras" at bounding box center [283, 261] width 266 height 24
type input "Extras sauce"
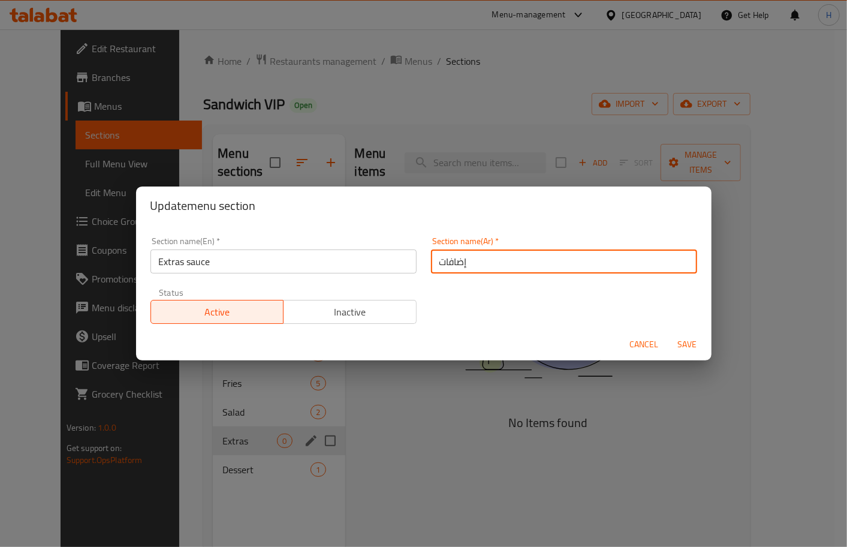
click at [435, 263] on input "إضافات" at bounding box center [564, 261] width 266 height 24
click at [484, 264] on input "صوص إضافات" at bounding box center [564, 261] width 266 height 24
click at [438, 259] on input "إضافات" at bounding box center [564, 261] width 266 height 24
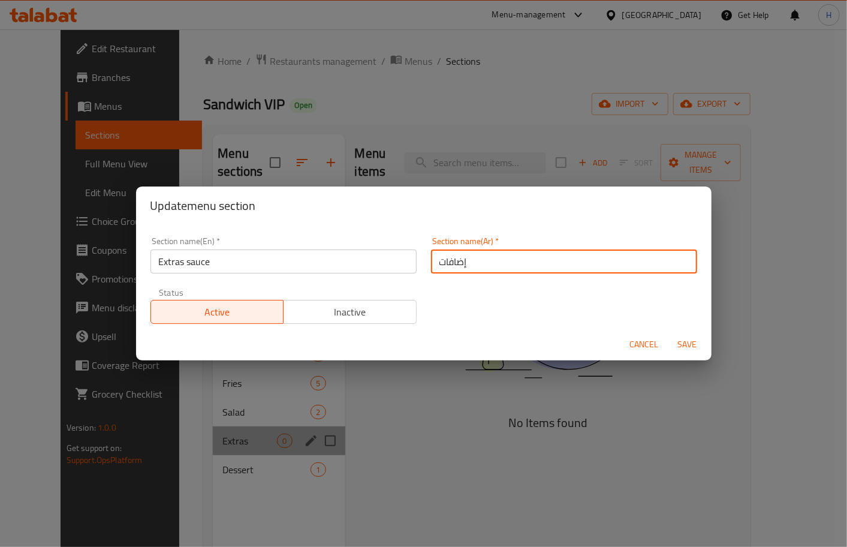
click at [438, 259] on input "إضافات" at bounding box center [564, 261] width 266 height 24
click at [436, 260] on input "إضافات" at bounding box center [564, 261] width 266 height 24
paste input "صوص"
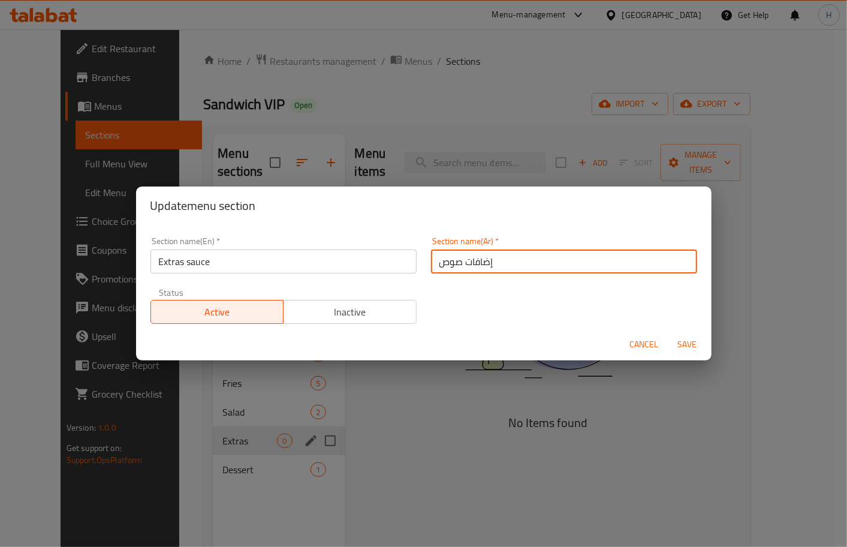
type input "إضافات صوص"
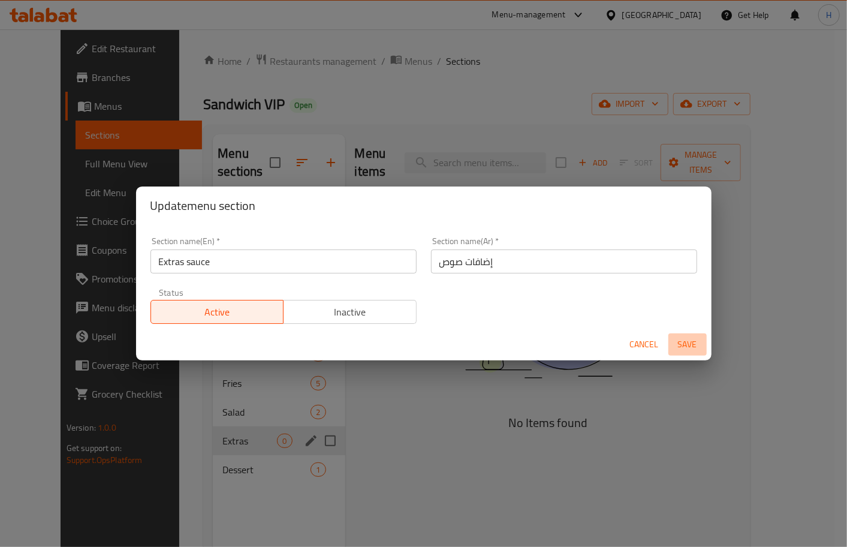
click at [689, 346] on span "Save" at bounding box center [687, 344] width 29 height 15
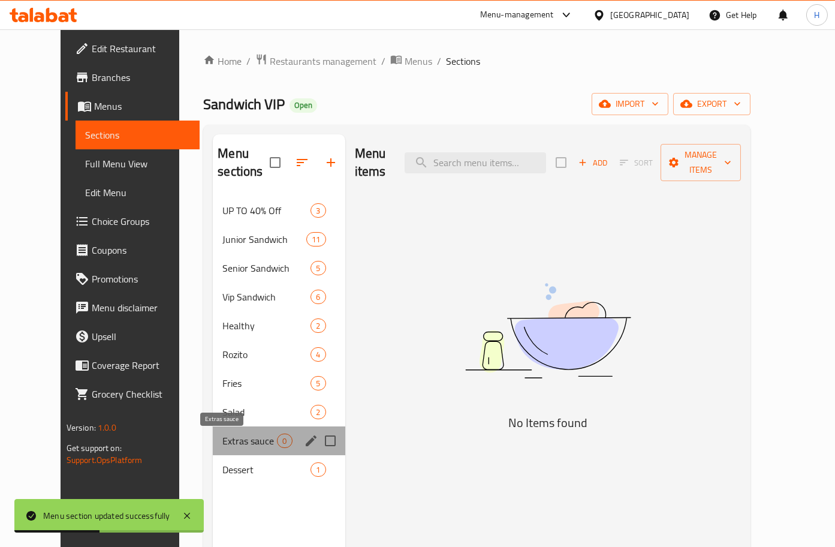
click at [228, 434] on span "Extras sauce" at bounding box center [249, 440] width 55 height 14
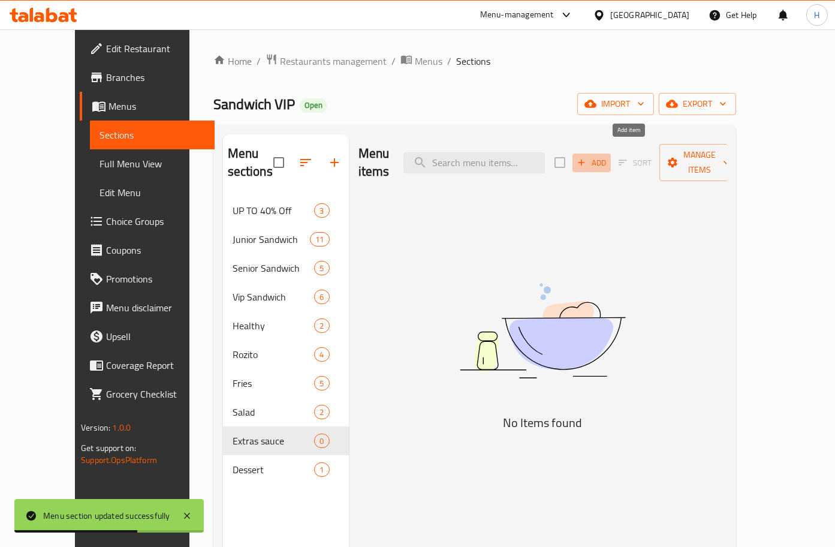
click at [608, 156] on span "Add" at bounding box center [591, 163] width 32 height 14
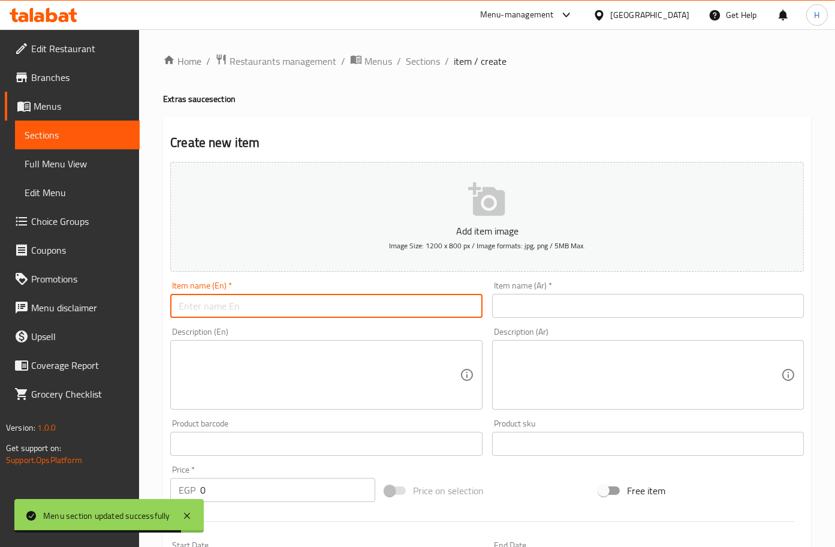
click at [334, 307] on input "text" at bounding box center [326, 306] width 312 height 24
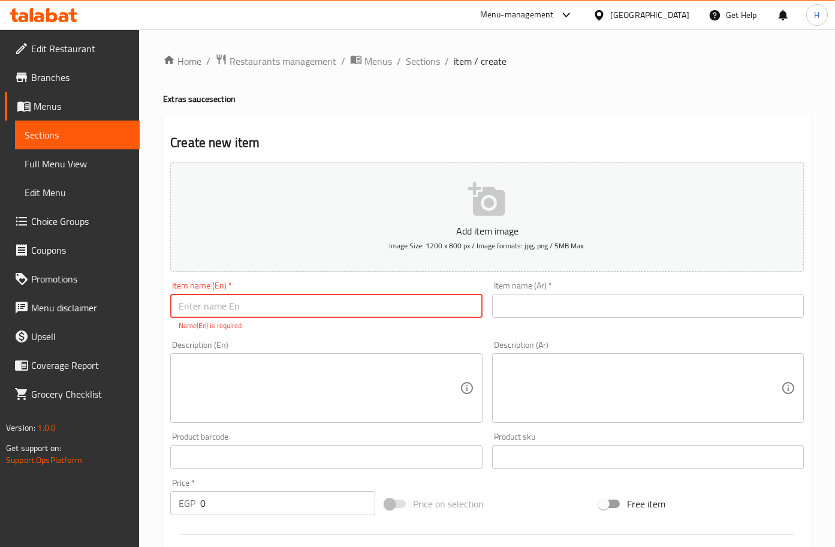
click at [355, 314] on input "text" at bounding box center [326, 306] width 312 height 24
type input "{"
type input "VIP Fried Sauce"
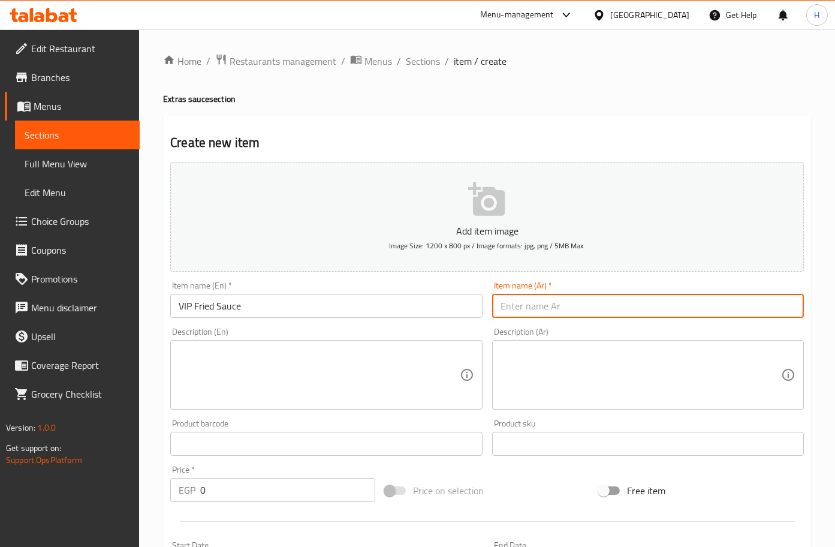
click at [548, 310] on input "text" at bounding box center [648, 306] width 312 height 24
type input "فرايد صوص"
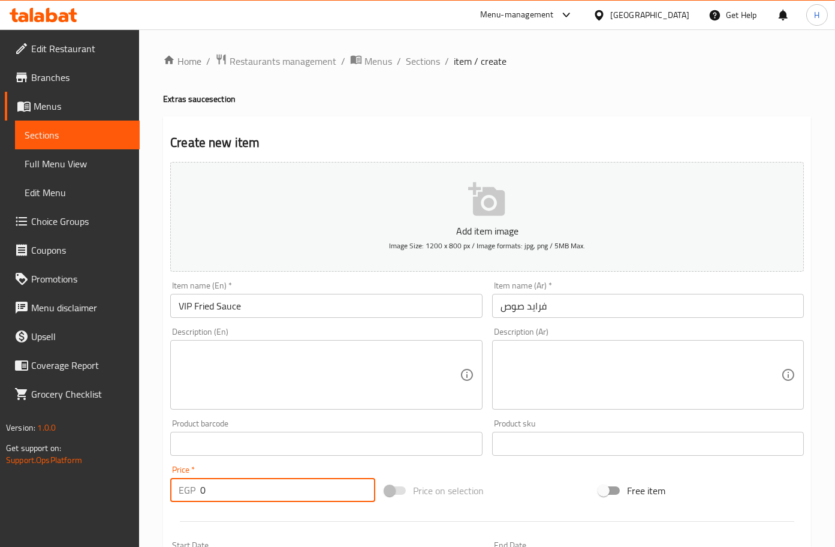
drag, startPoint x: 233, startPoint y: 489, endPoint x: 179, endPoint y: 480, distance: 54.7
click at [179, 480] on div "EGP 0 Price *" at bounding box center [272, 490] width 205 height 24
type input "25"
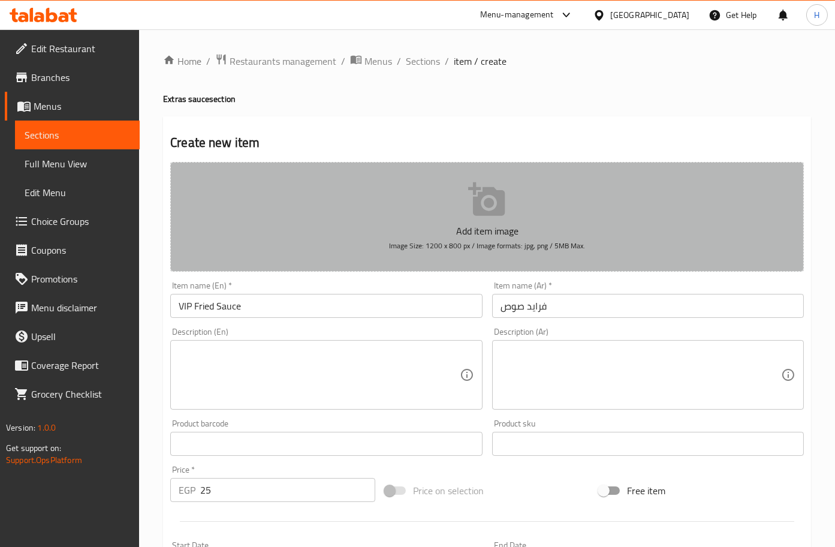
click at [473, 194] on icon "button" at bounding box center [486, 199] width 37 height 34
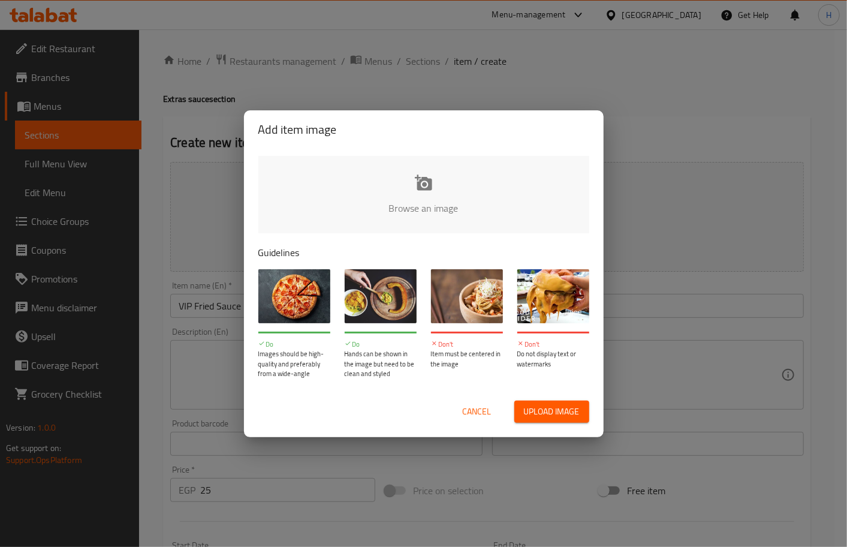
click at [436, 199] on input "file" at bounding box center [828, 212] width 1141 height 112
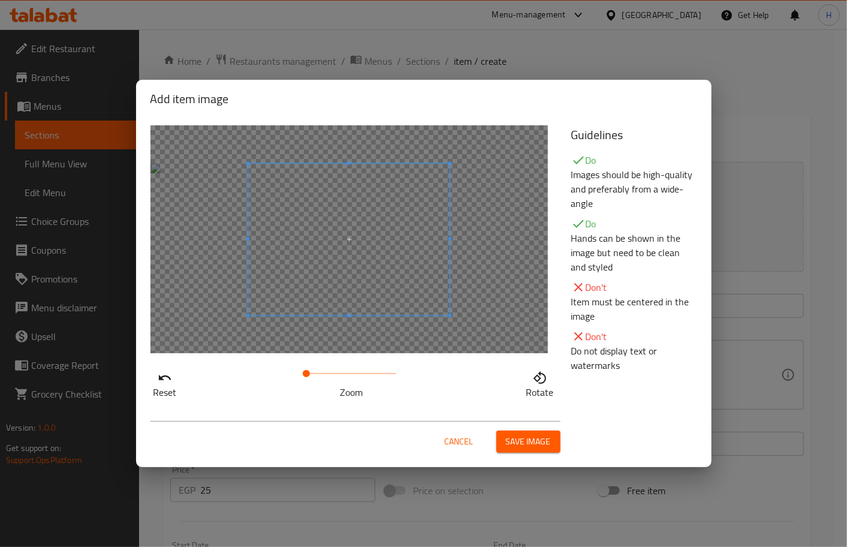
click at [554, 444] on button "Save image" at bounding box center [528, 441] width 64 height 22
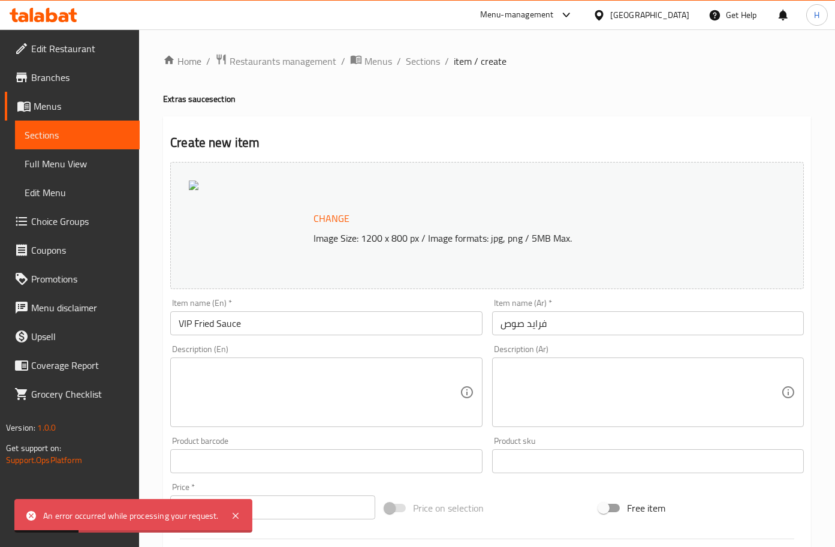
scroll to position [316, 0]
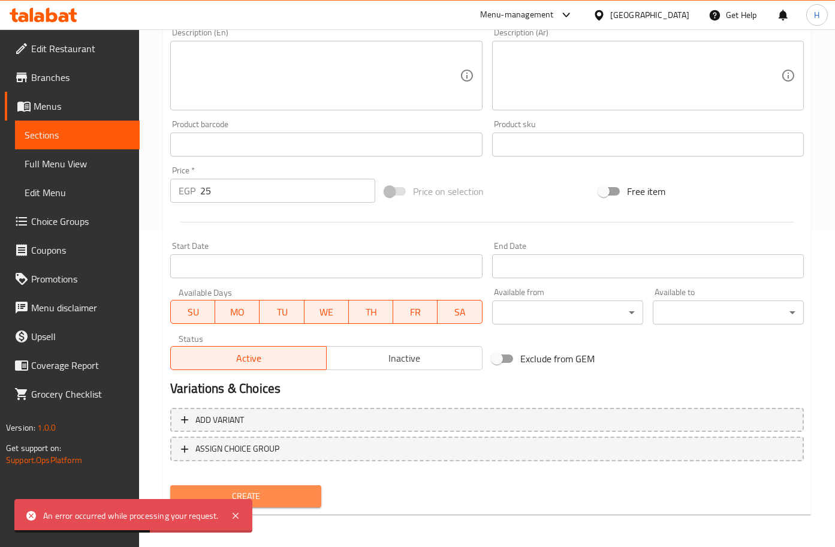
click at [282, 497] on span "Create" at bounding box center [246, 495] width 132 height 15
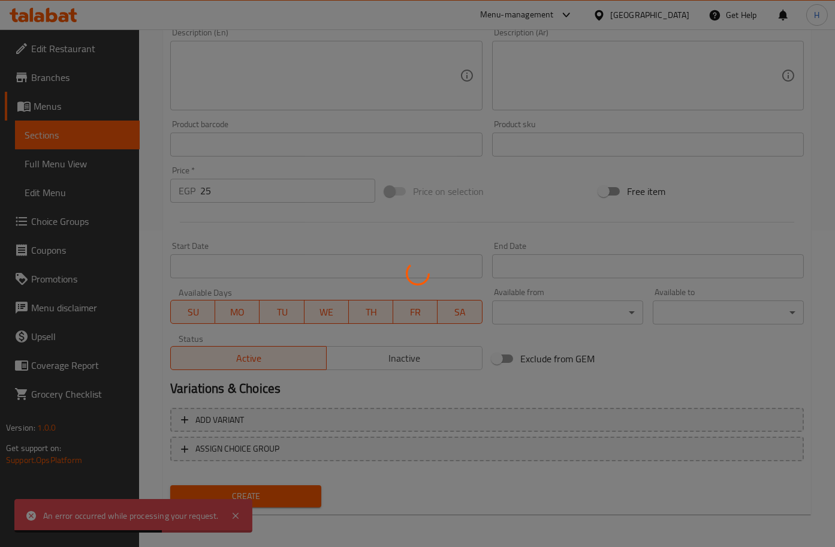
type input "0"
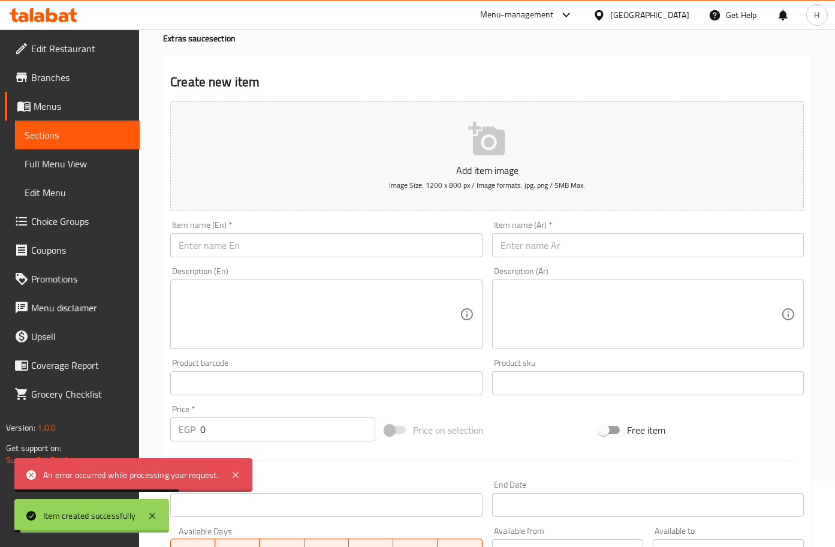
scroll to position [59, 0]
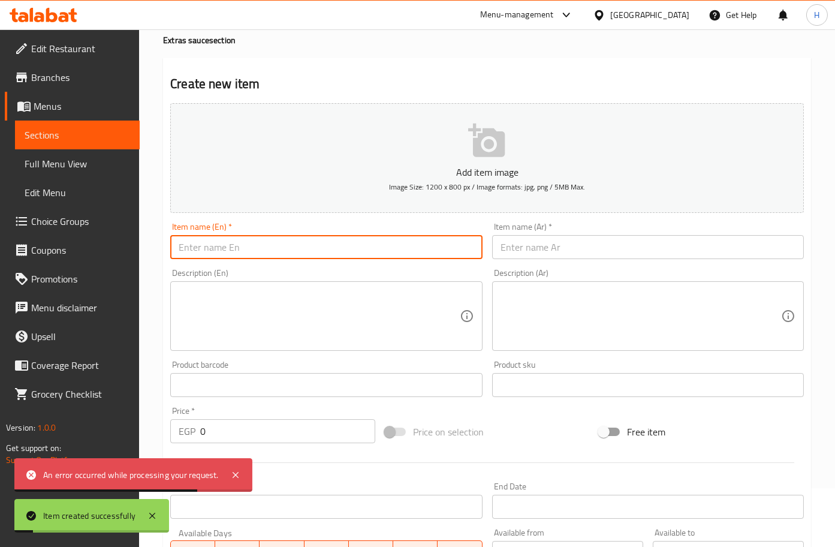
click at [336, 251] on input "text" at bounding box center [326, 247] width 312 height 24
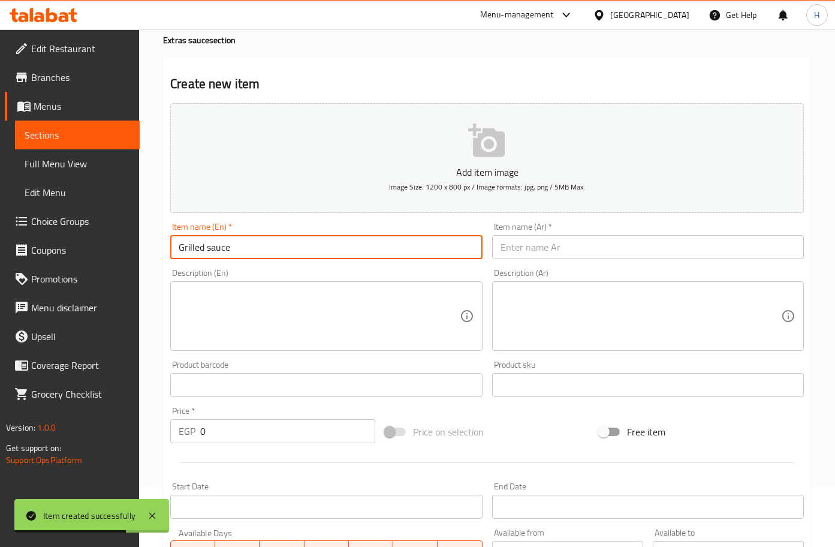
type input "Grilled sauce"
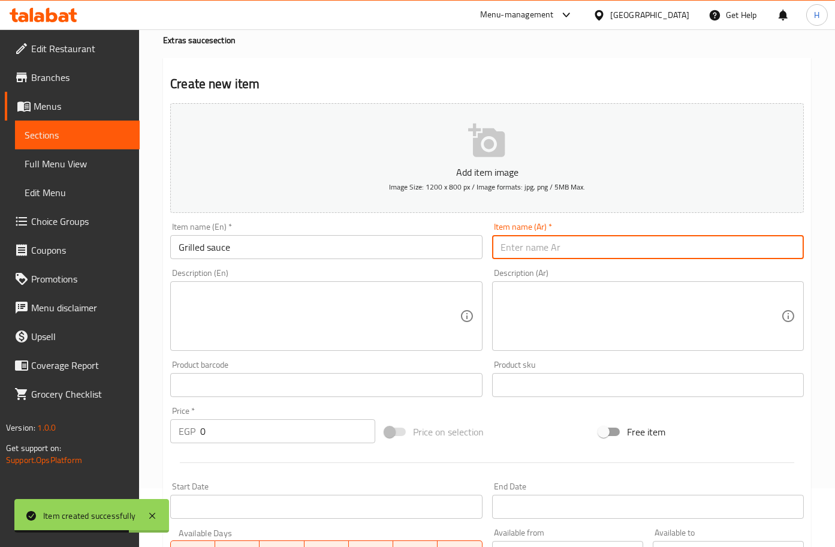
click at [627, 255] on input "text" at bounding box center [648, 247] width 312 height 24
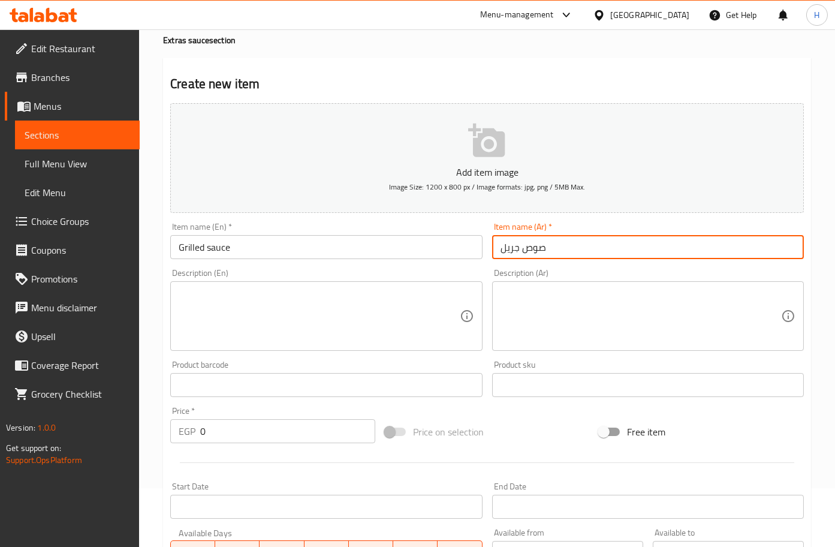
type input "صوص جريل"
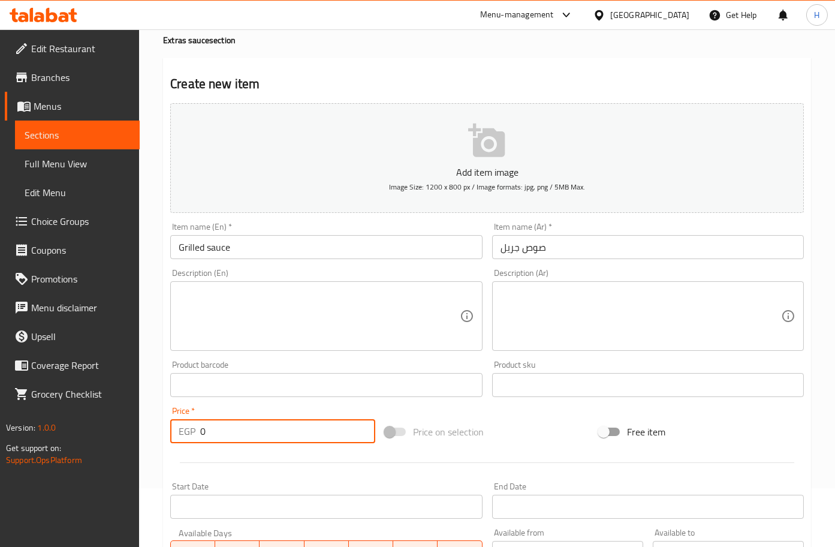
drag, startPoint x: 245, startPoint y: 421, endPoint x: 184, endPoint y: 442, distance: 63.9
click at [184, 442] on div "EGP 0 Price *" at bounding box center [272, 431] width 205 height 24
type input "25"
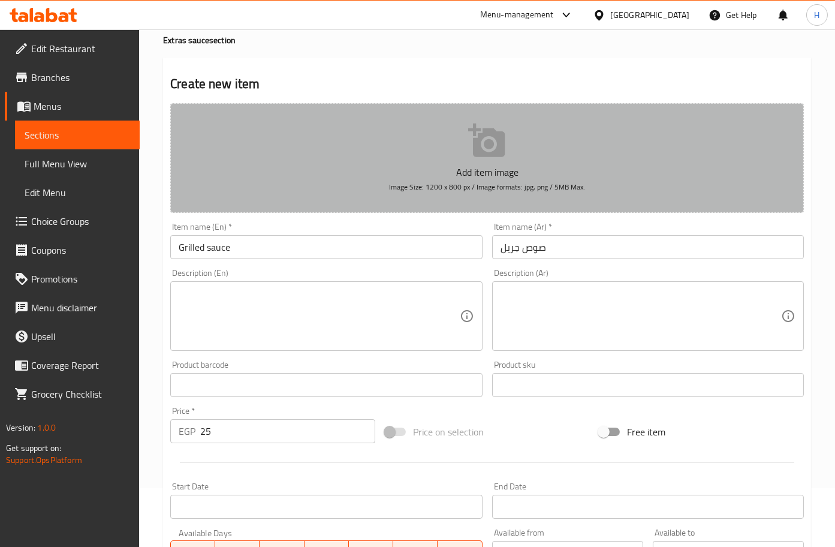
click at [522, 156] on button "Add item image Image Size: 1200 x 800 px / Image formats: jpg, png / 5MB Max." at bounding box center [487, 158] width 634 height 110
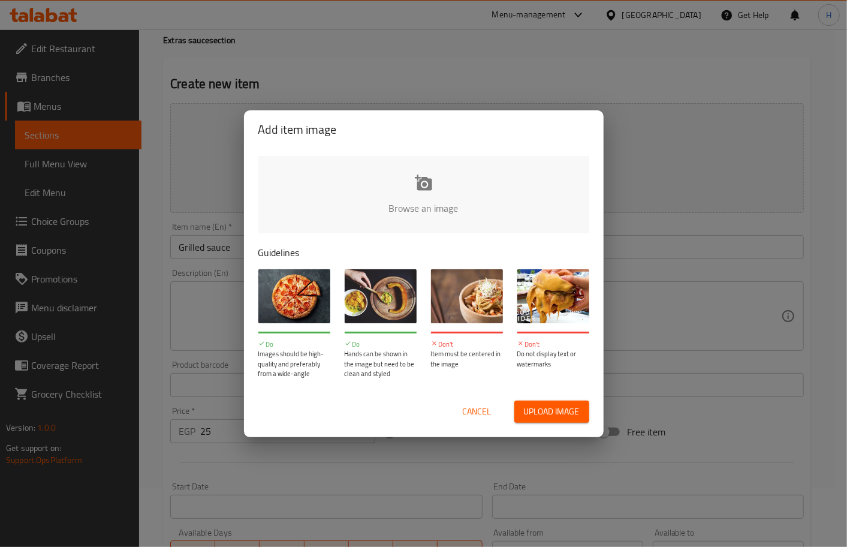
click at [438, 200] on input "file" at bounding box center [828, 212] width 1141 height 112
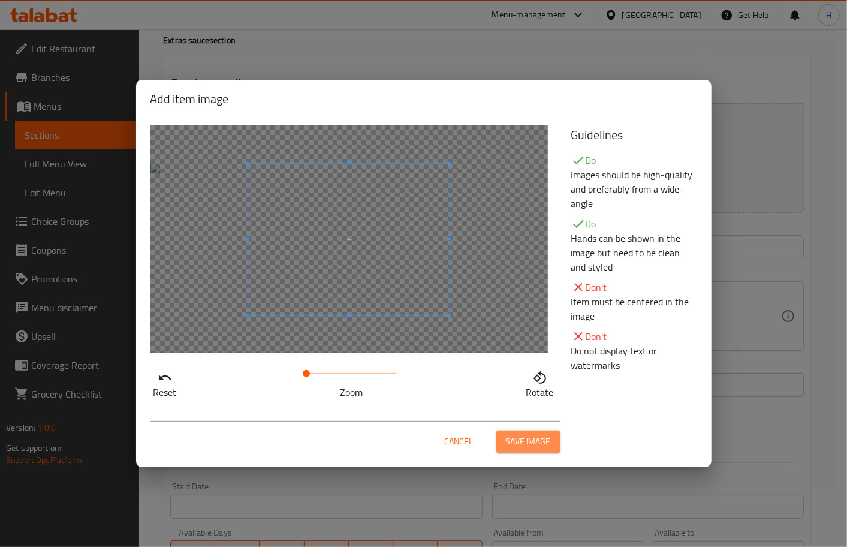
click at [531, 439] on span "Save image" at bounding box center [528, 441] width 45 height 15
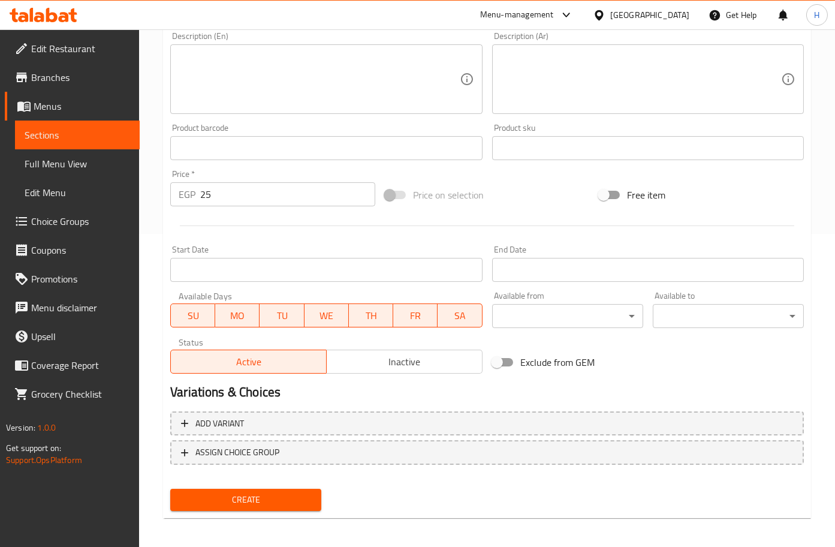
scroll to position [316, 0]
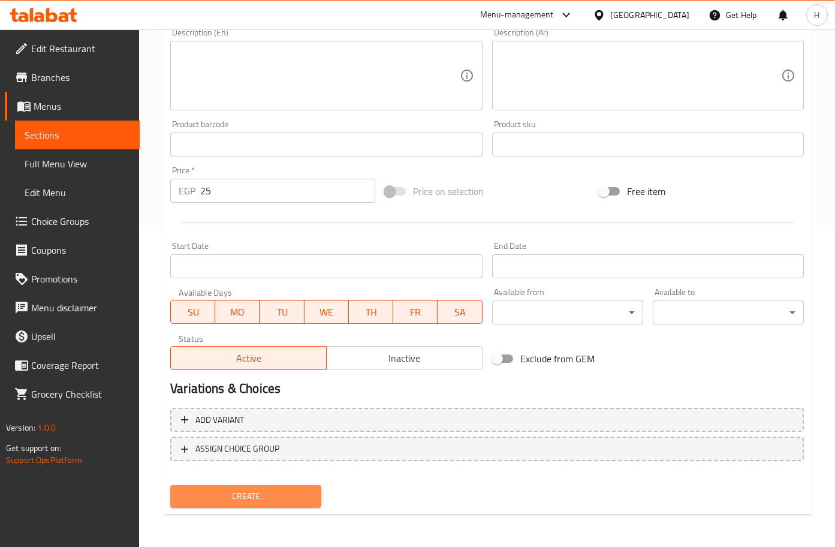
click at [238, 495] on span "Create" at bounding box center [246, 495] width 132 height 15
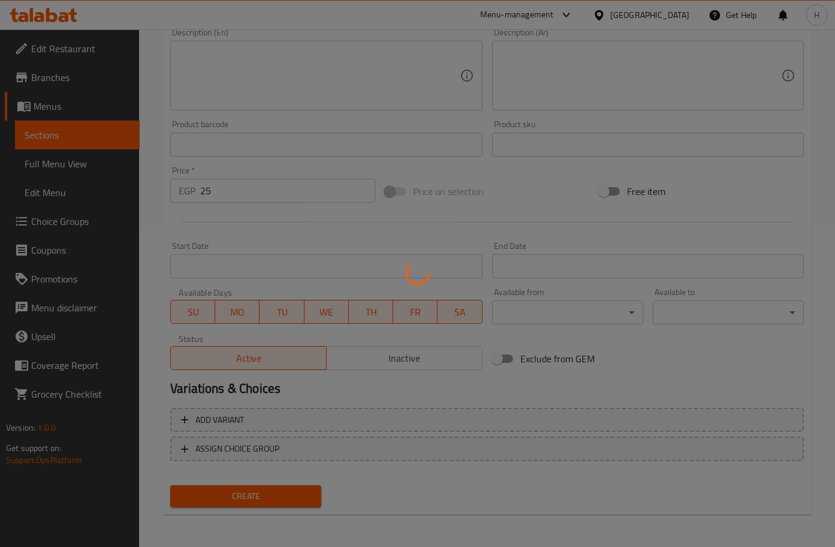
type input "0"
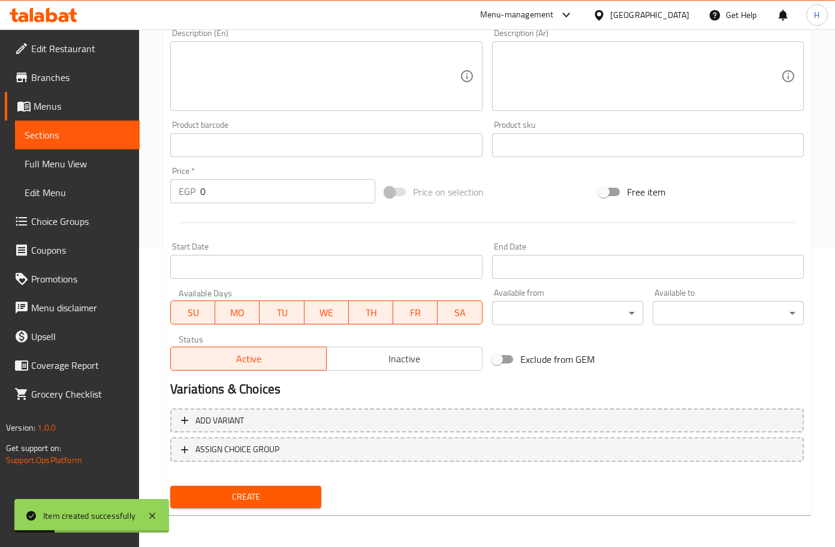
scroll to position [0, 0]
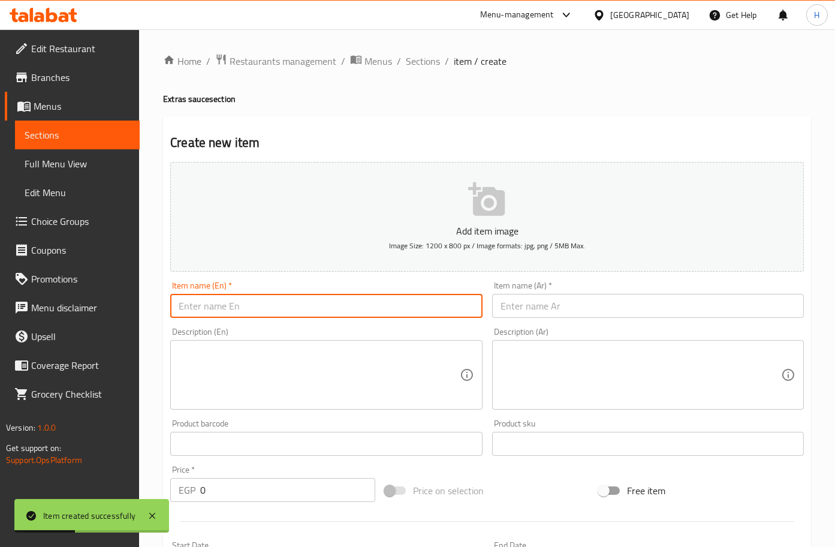
click at [272, 313] on input "text" at bounding box center [326, 306] width 312 height 24
type input "}"
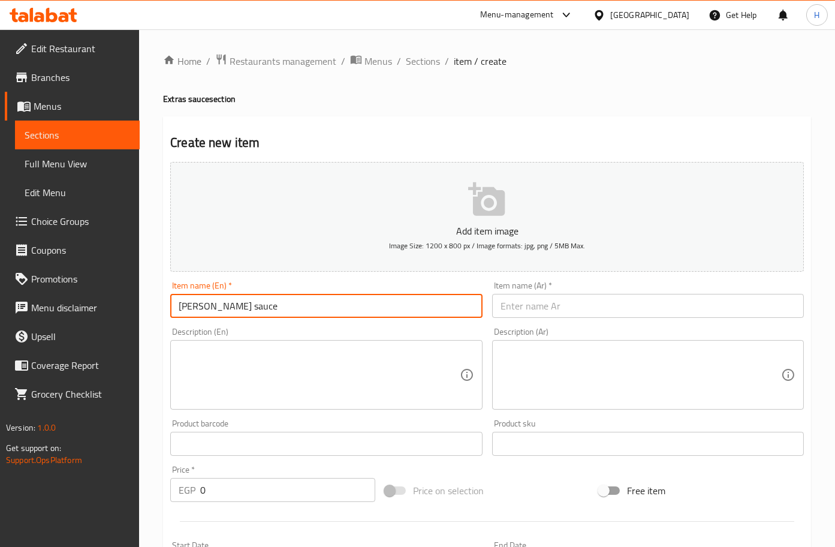
type input "Cesar sauce"
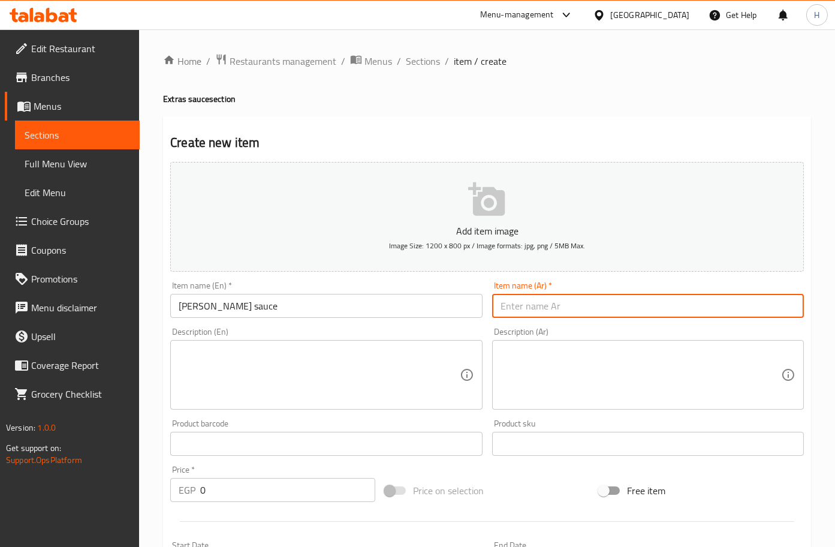
click at [590, 306] on input "text" at bounding box center [648, 306] width 312 height 24
type input "سيزر صوص"
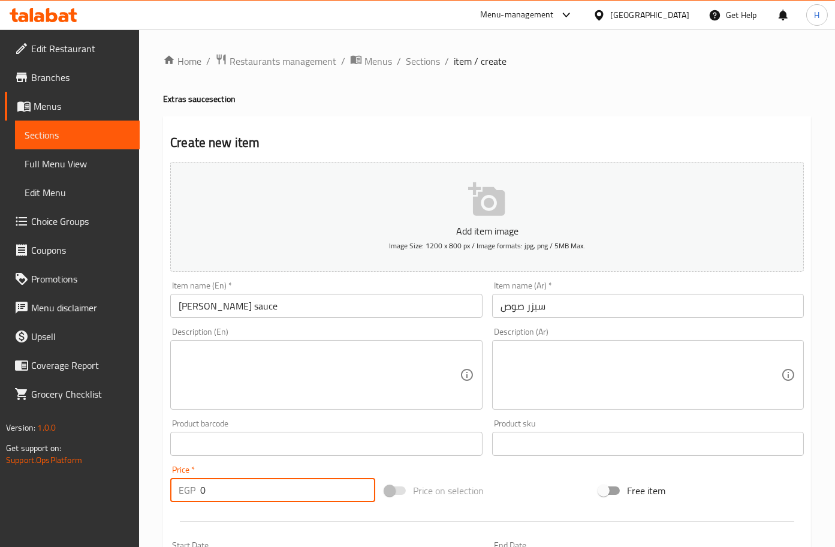
drag, startPoint x: 237, startPoint y: 495, endPoint x: 158, endPoint y: 488, distance: 79.4
click at [158, 488] on div "Home / Restaurants management / Menus / Sections / item / create Extras sauce s…" at bounding box center [487, 438] width 696 height 818
type input "25"
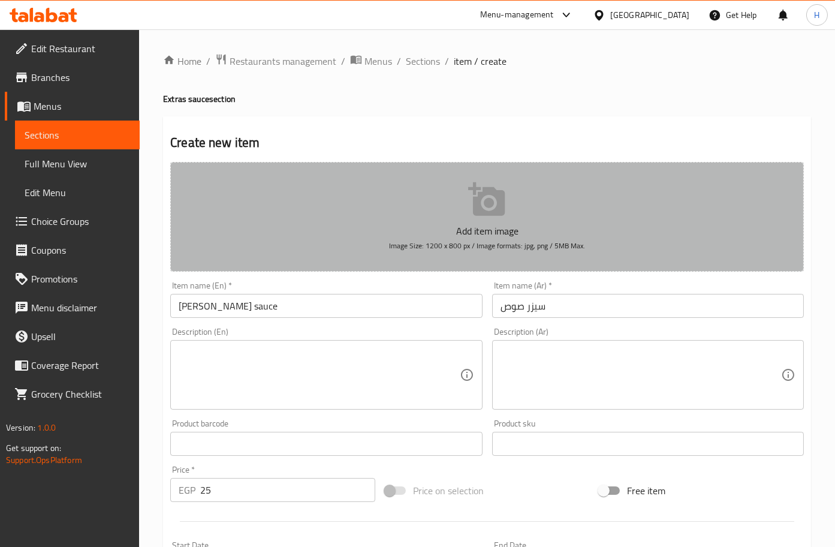
click at [494, 224] on p "Add item image" at bounding box center [487, 231] width 596 height 14
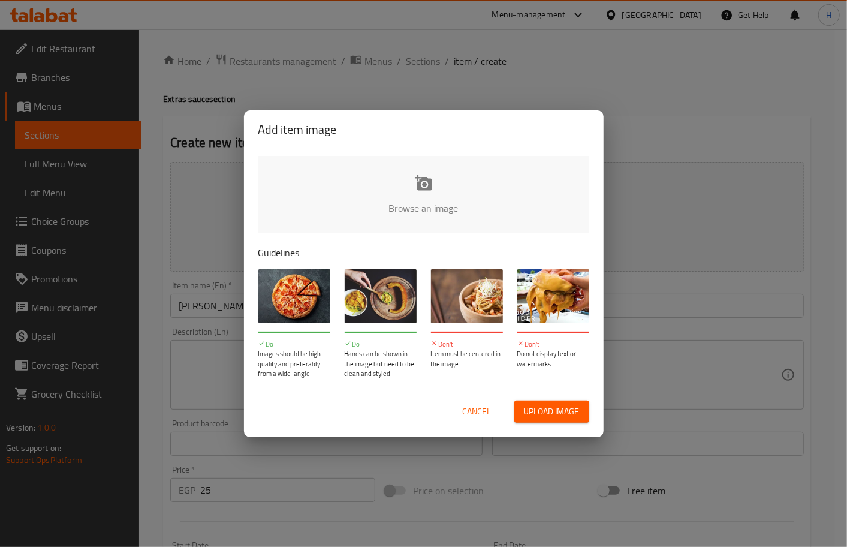
click at [416, 201] on input "file" at bounding box center [828, 212] width 1141 height 112
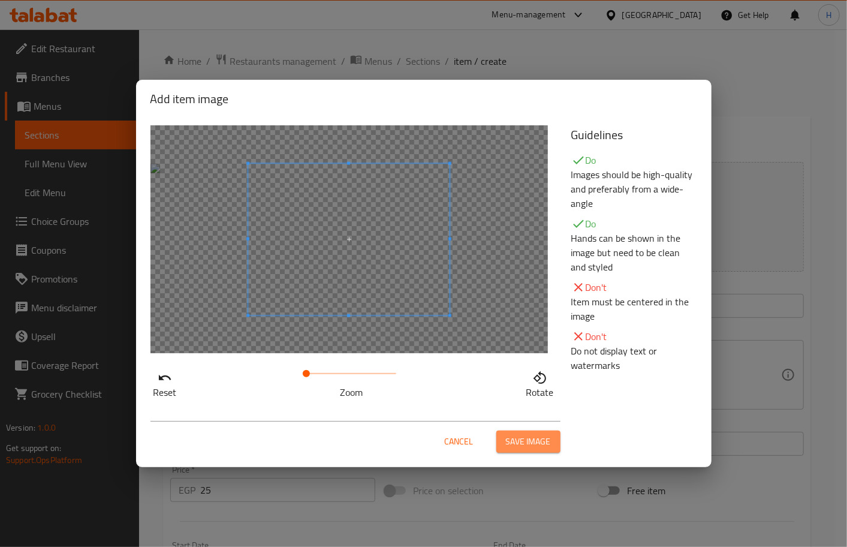
click at [514, 439] on span "Save image" at bounding box center [528, 441] width 45 height 15
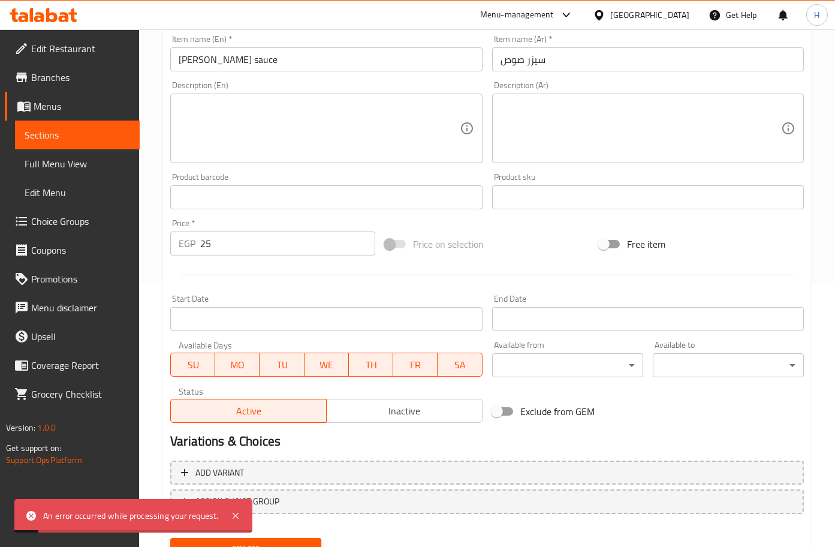
scroll to position [316, 0]
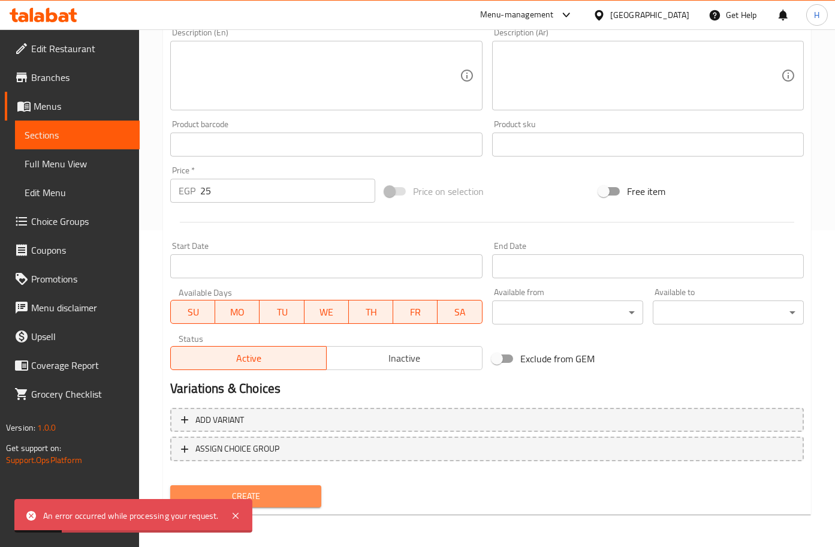
click at [281, 488] on span "Create" at bounding box center [246, 495] width 132 height 15
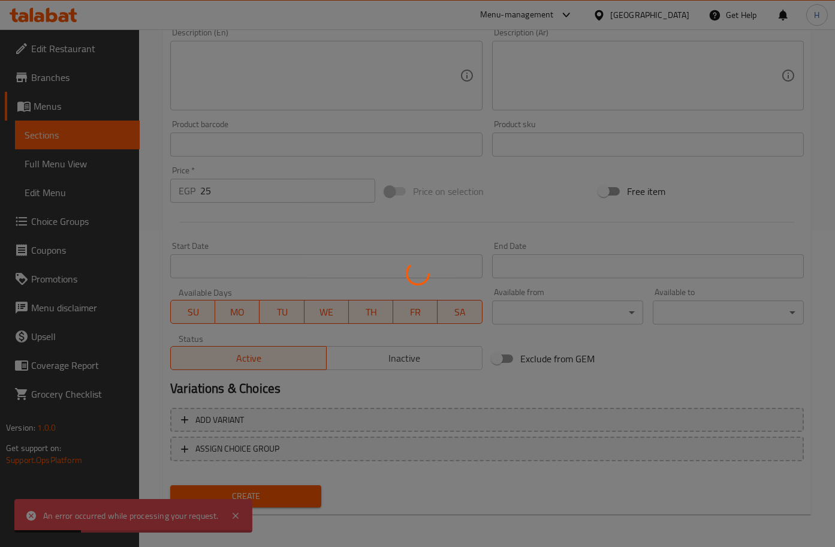
type input "0"
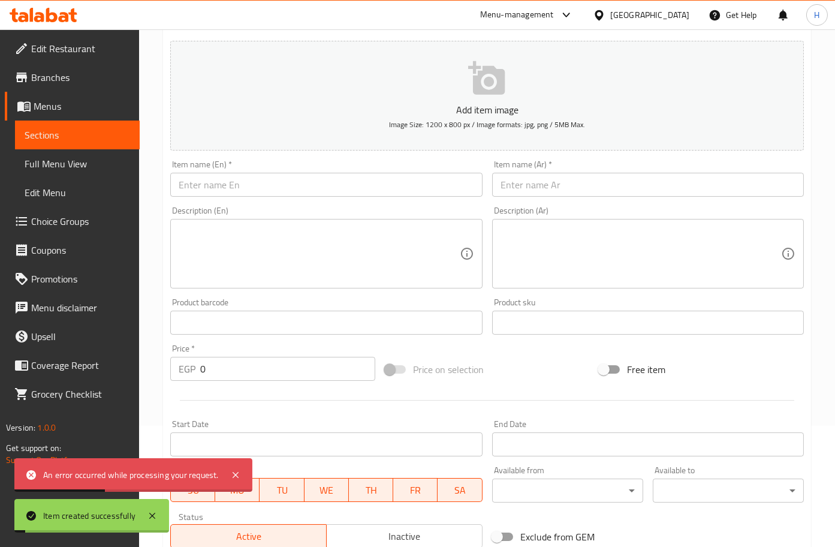
scroll to position [37, 0]
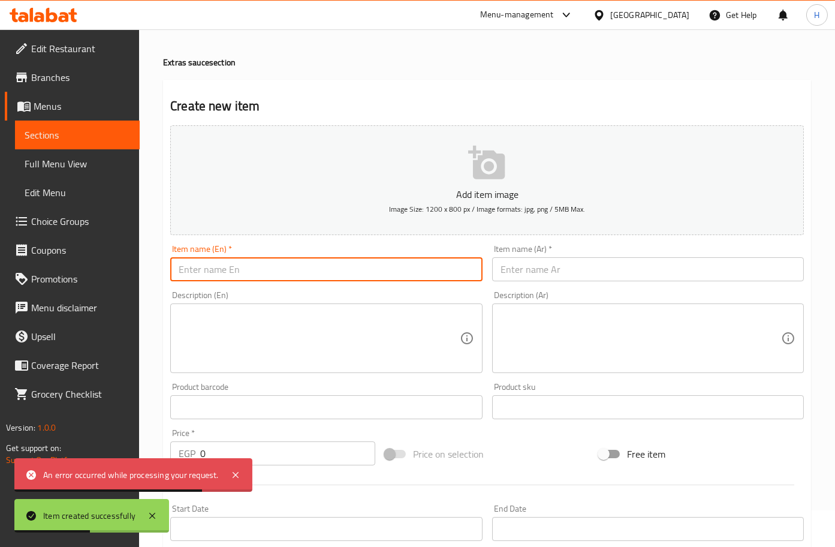
click at [273, 275] on input "text" at bounding box center [326, 269] width 312 height 24
type input "["
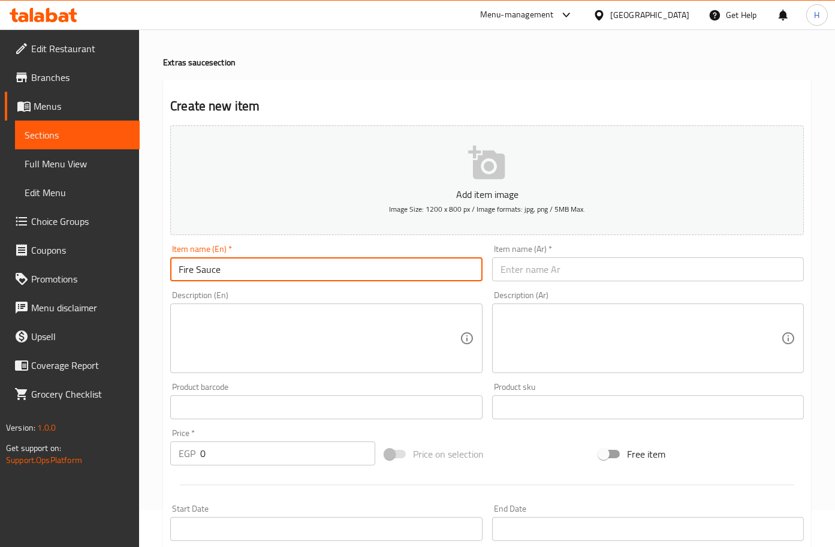
type input "Fire Sauce"
click at [550, 273] on input "text" at bounding box center [648, 269] width 312 height 24
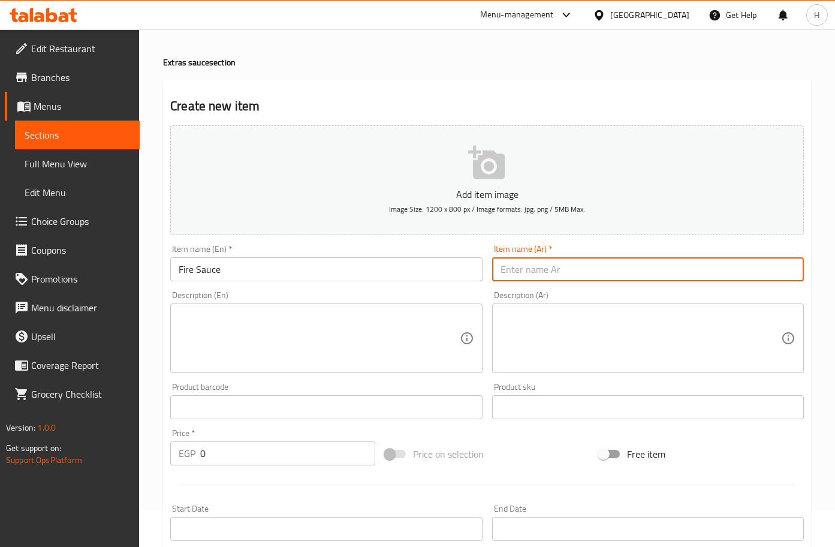
type input "ق"
type input "فاير صوص"
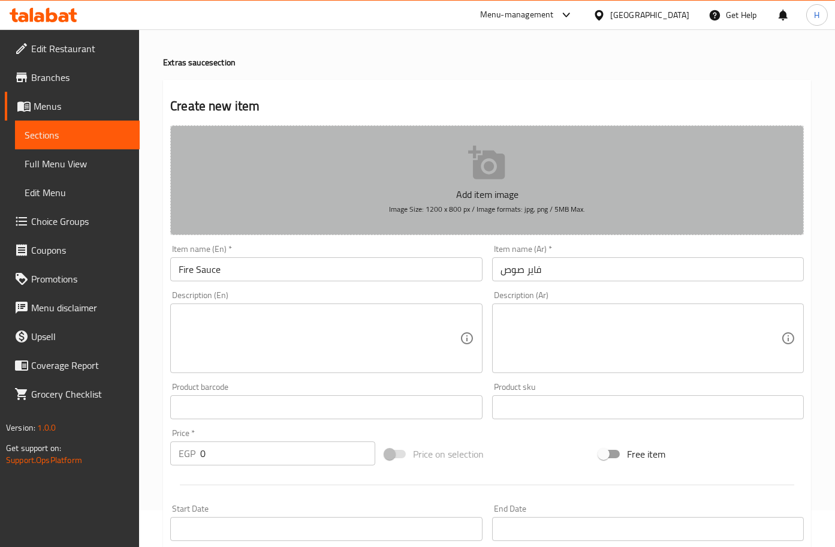
click at [477, 177] on icon "button" at bounding box center [486, 163] width 37 height 34
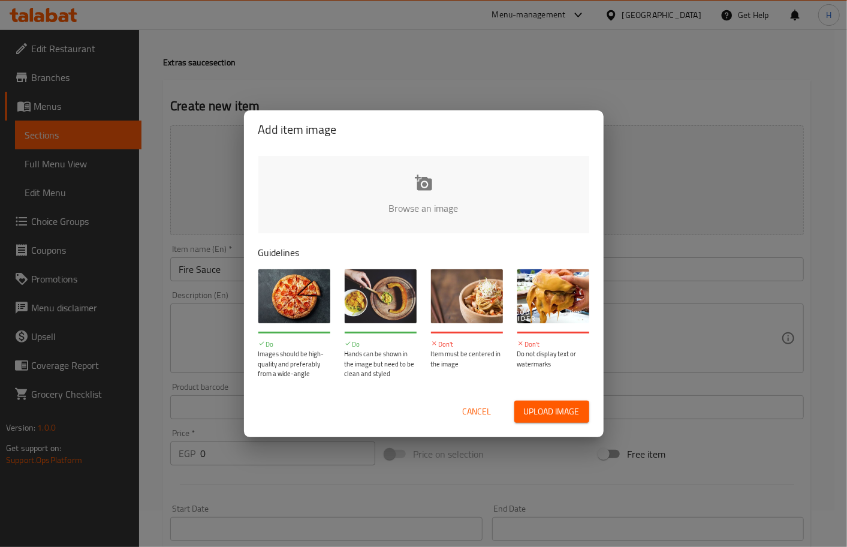
click at [436, 192] on input "file" at bounding box center [828, 212] width 1141 height 112
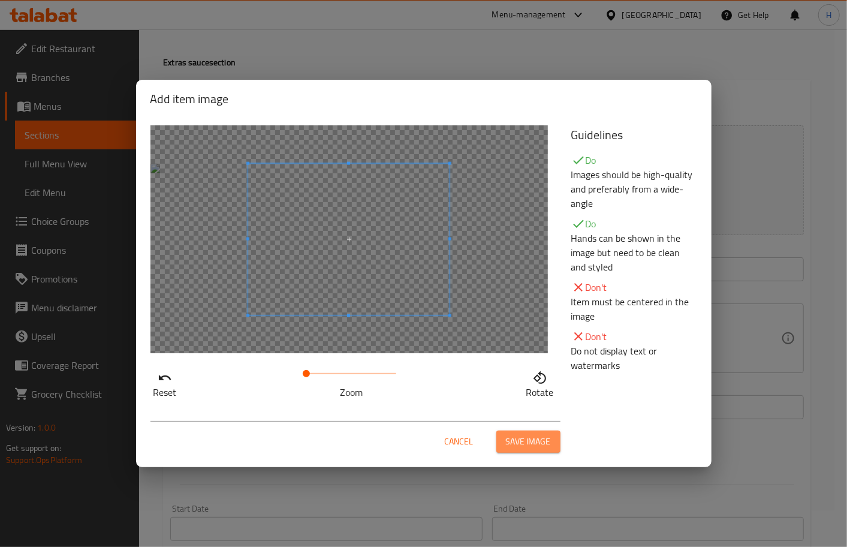
click at [511, 442] on span "Save image" at bounding box center [528, 441] width 45 height 15
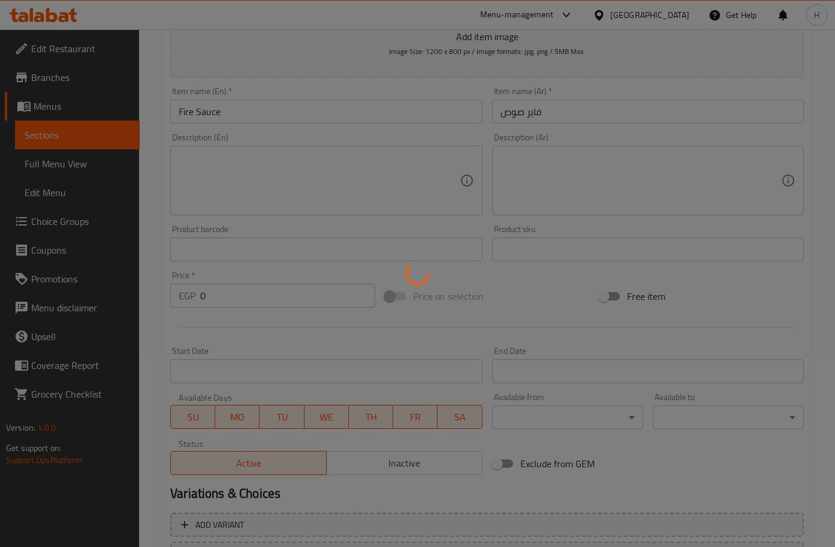
scroll to position [195, 0]
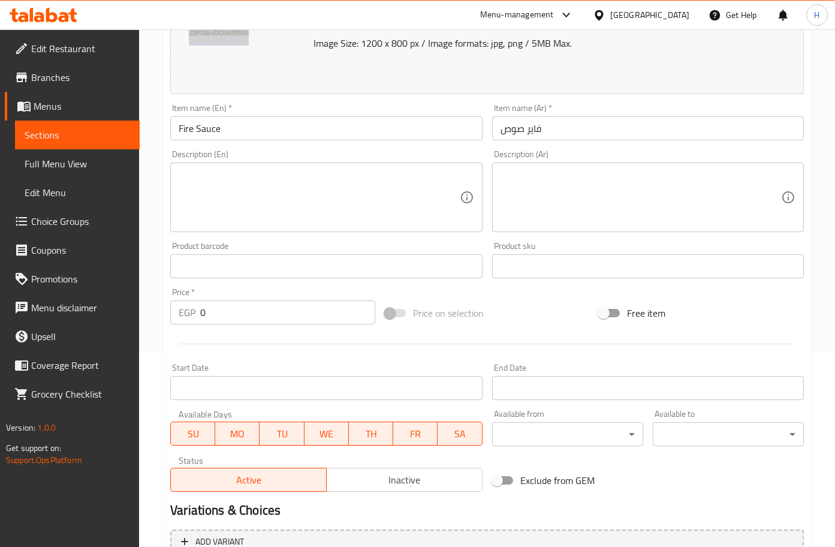
drag, startPoint x: 240, startPoint y: 297, endPoint x: 228, endPoint y: 315, distance: 21.6
click at [228, 315] on div "Price   * EGP 0 Price *" at bounding box center [272, 306] width 205 height 37
drag, startPoint x: 228, startPoint y: 315, endPoint x: 191, endPoint y: 316, distance: 37.8
click at [191, 316] on div "EGP 0 Price *" at bounding box center [272, 312] width 205 height 24
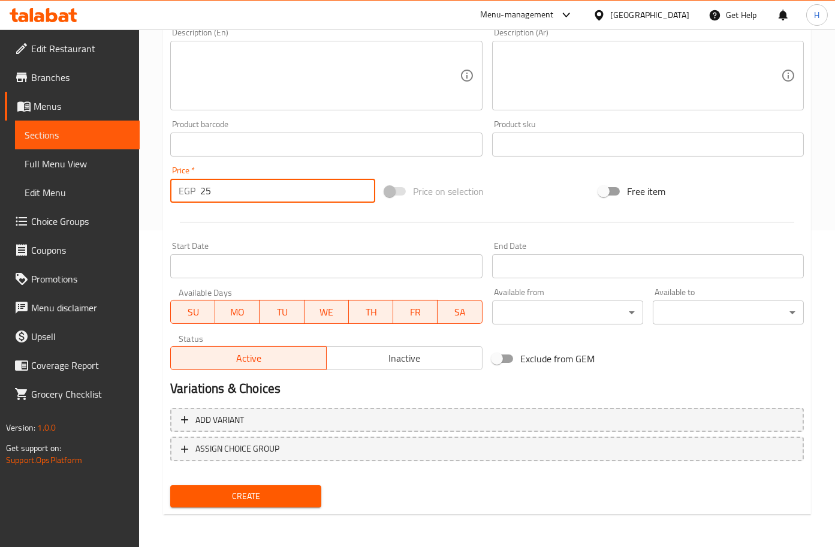
type input "25"
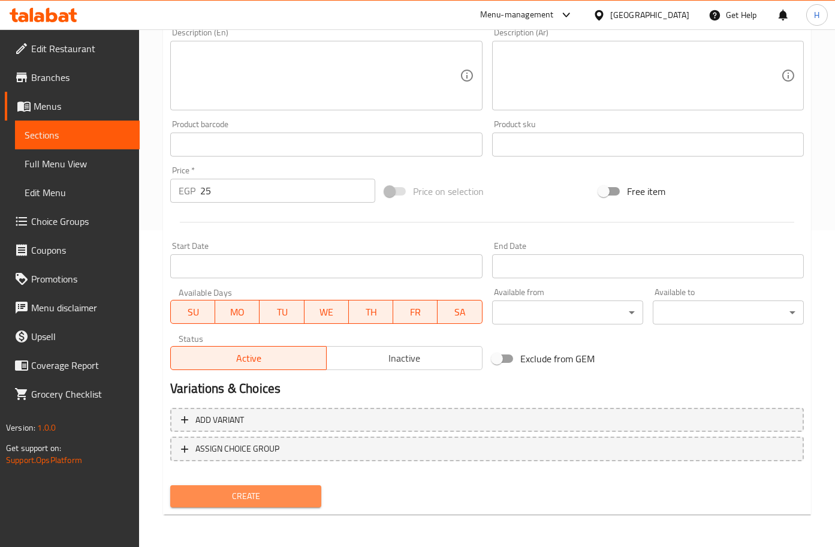
click at [270, 496] on span "Create" at bounding box center [246, 495] width 132 height 15
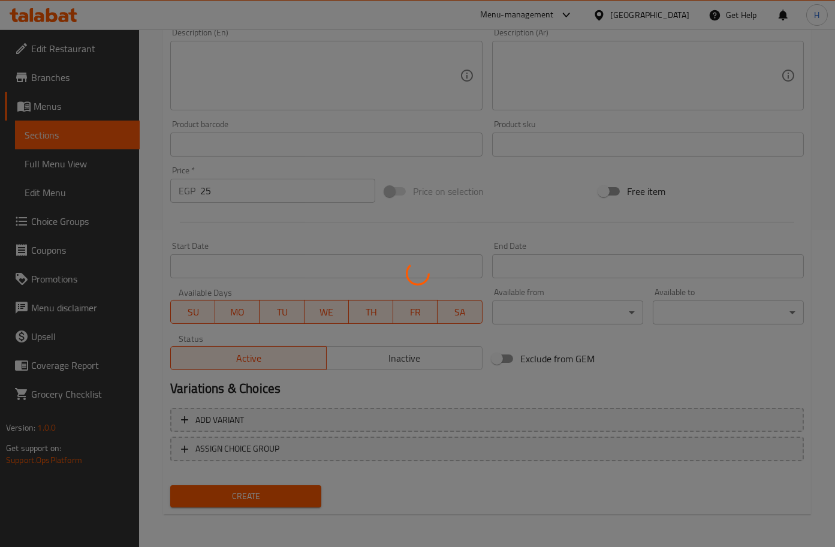
type input "0"
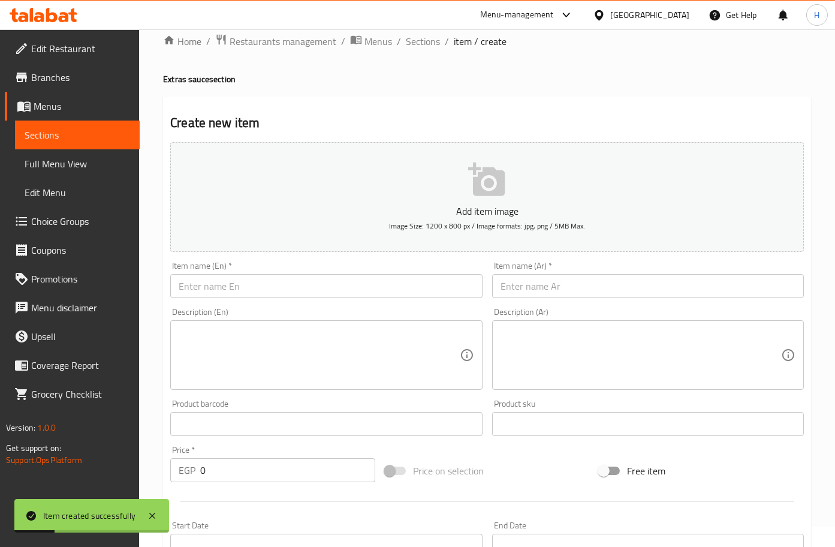
scroll to position [0, 0]
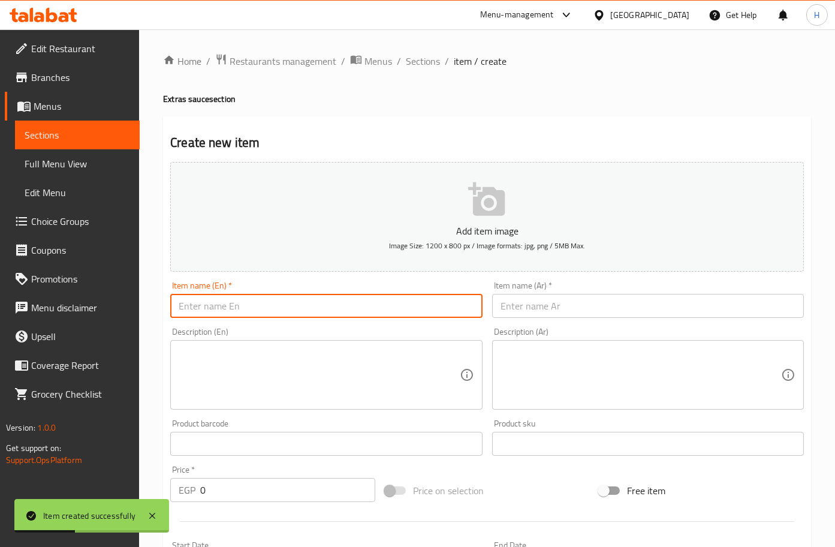
click at [316, 301] on input "text" at bounding box center [326, 306] width 312 height 24
type input "}"
type input "chedar sauce"
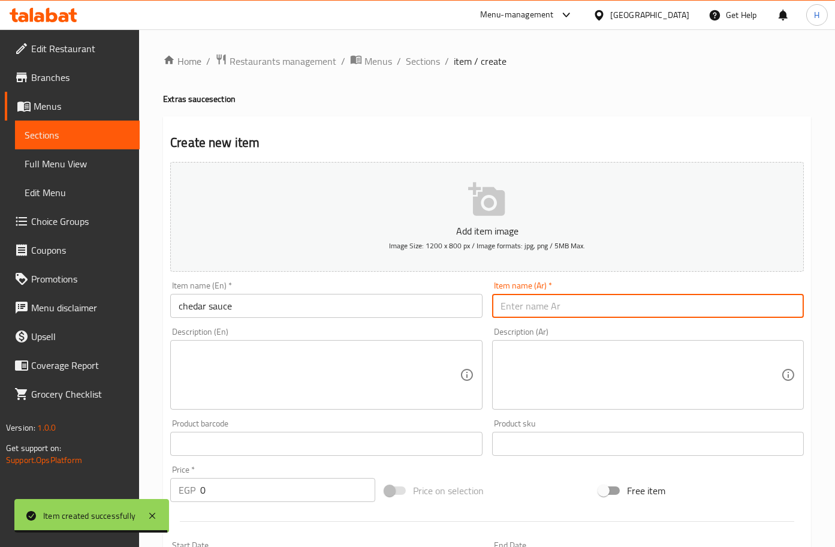
click at [514, 303] on input "text" at bounding box center [648, 306] width 312 height 24
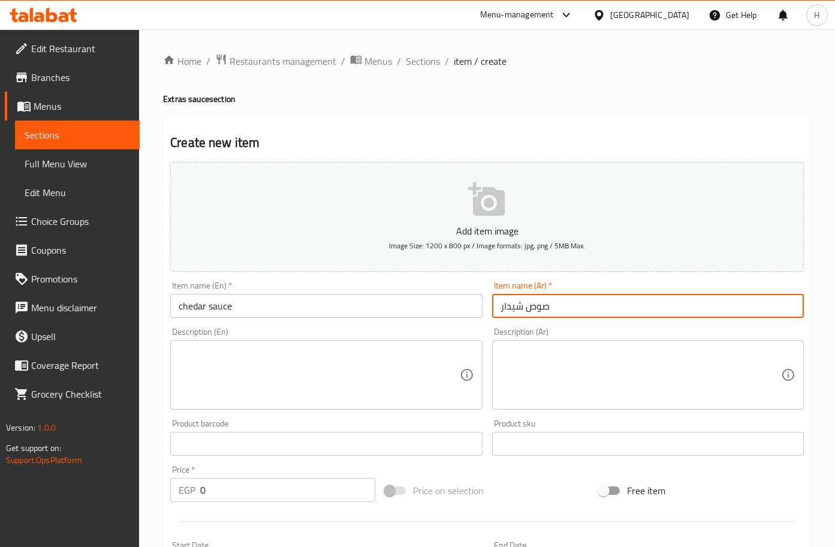
type input "صوص شيدار"
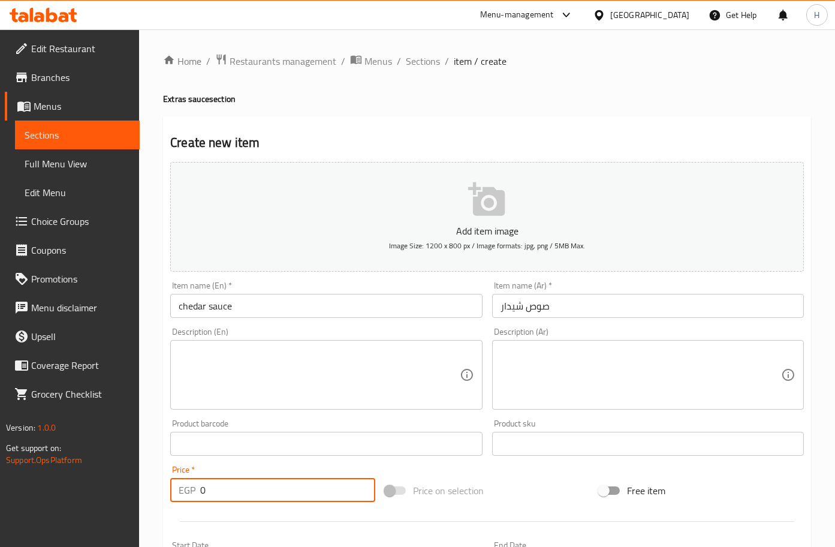
drag, startPoint x: 243, startPoint y: 491, endPoint x: 191, endPoint y: 495, distance: 52.9
click at [191, 495] on div "EGP 0 Price *" at bounding box center [272, 490] width 205 height 24
type input "25"
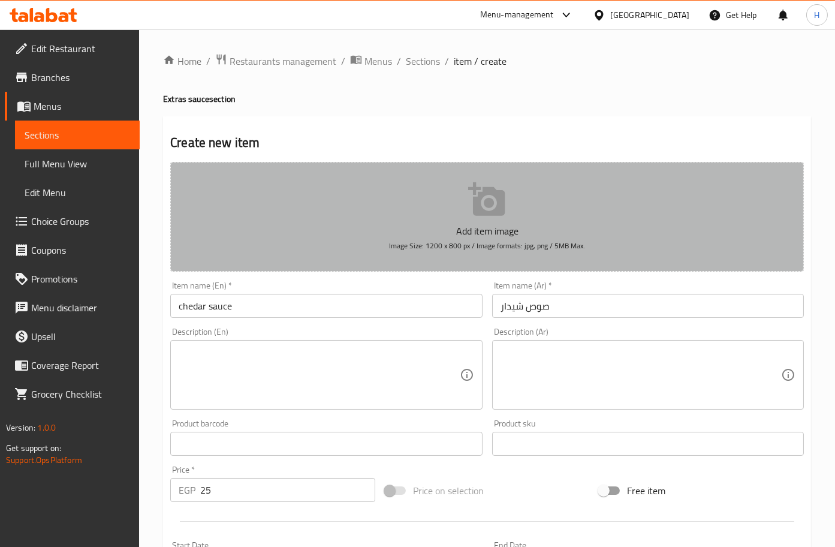
click at [503, 205] on icon "button" at bounding box center [486, 199] width 37 height 34
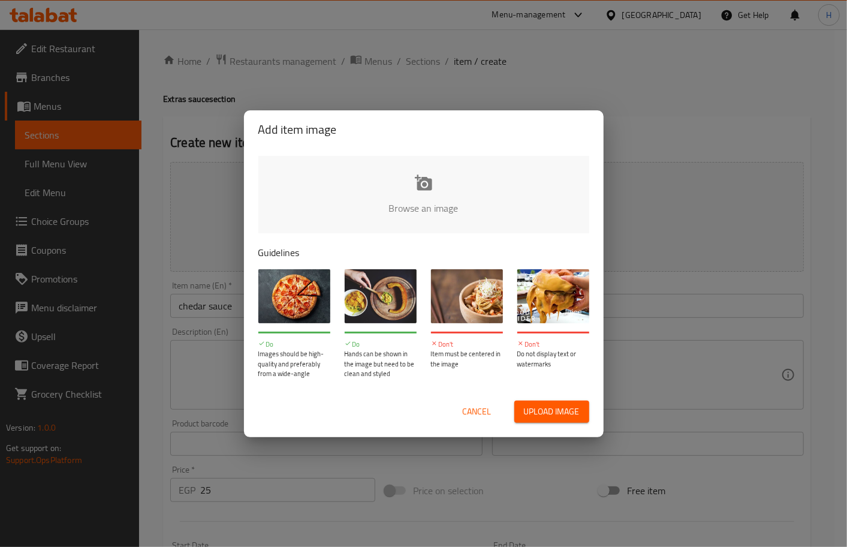
click at [437, 206] on input "file" at bounding box center [828, 212] width 1141 height 112
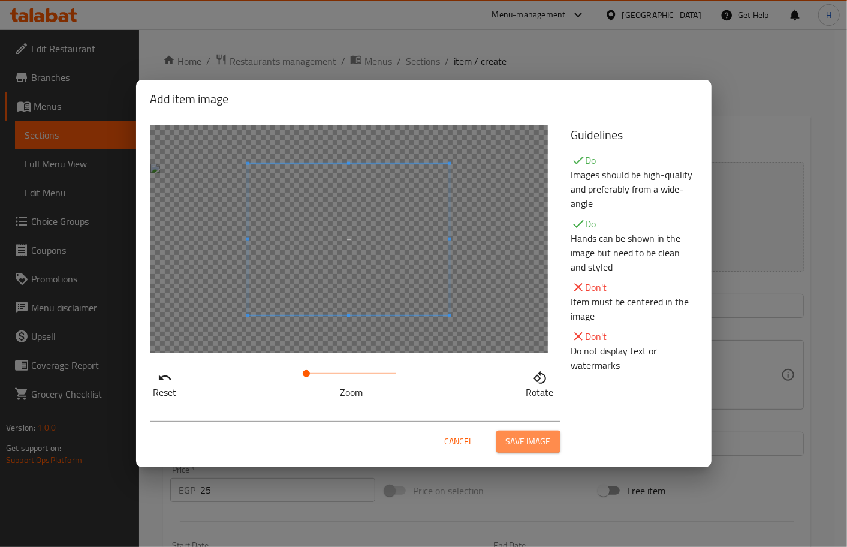
click at [542, 434] on span "Save image" at bounding box center [528, 441] width 45 height 15
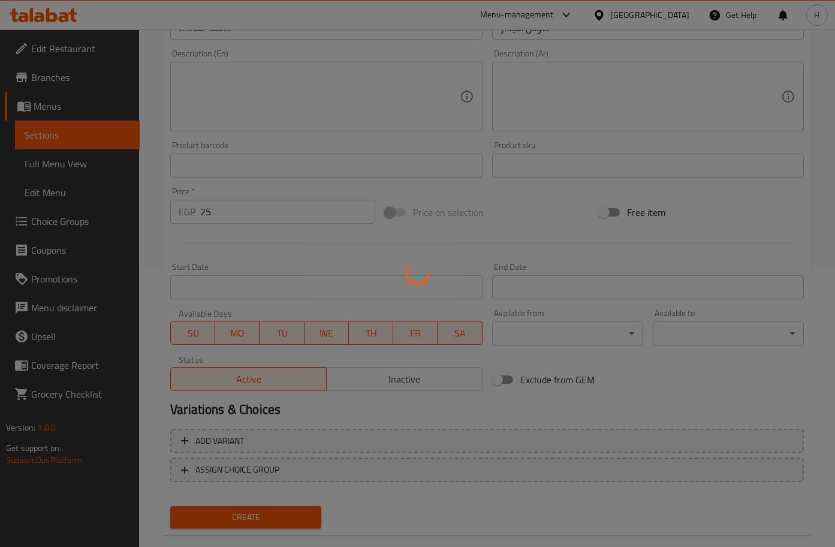
scroll to position [298, 0]
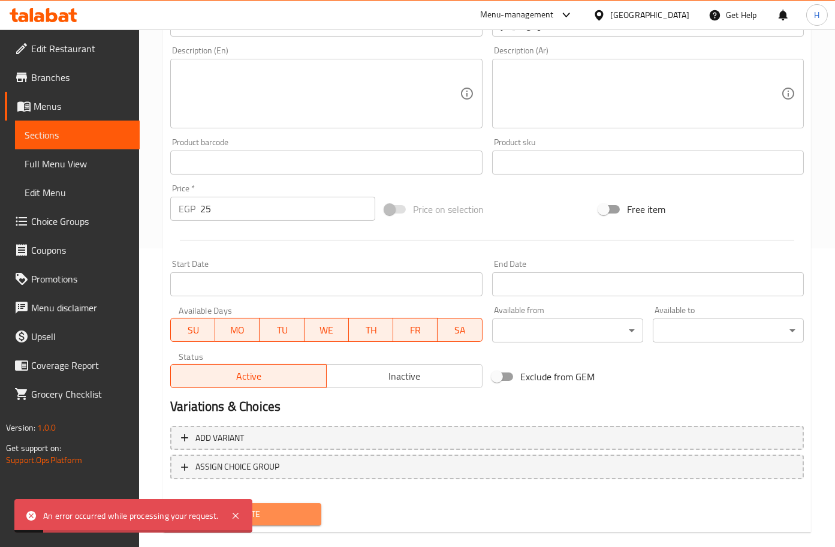
click at [288, 512] on span "Create" at bounding box center [246, 513] width 132 height 15
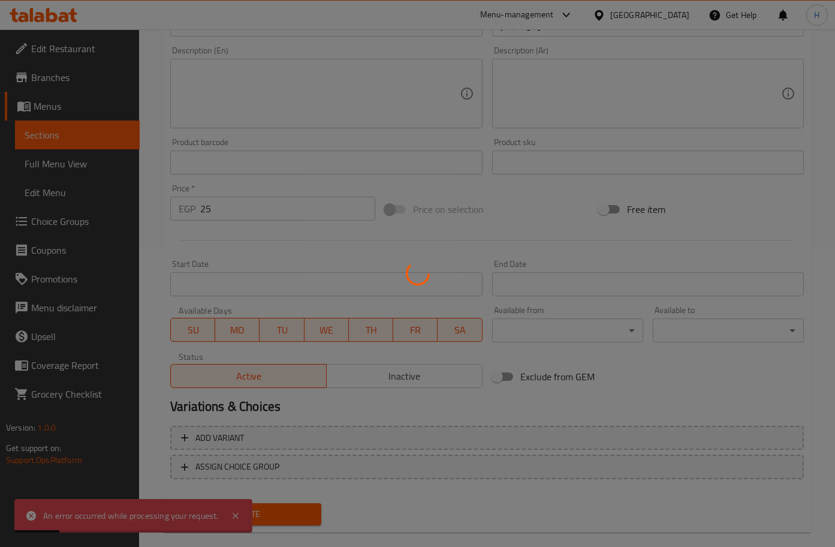
type input "0"
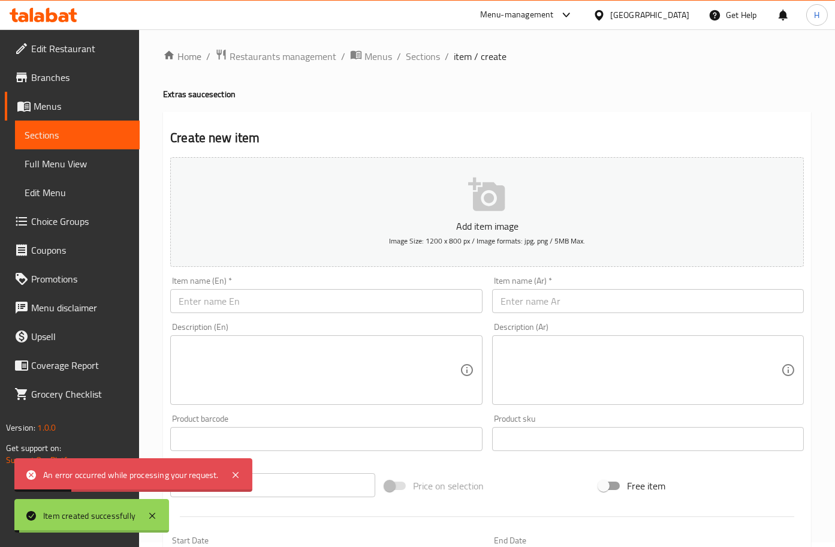
scroll to position [0, 0]
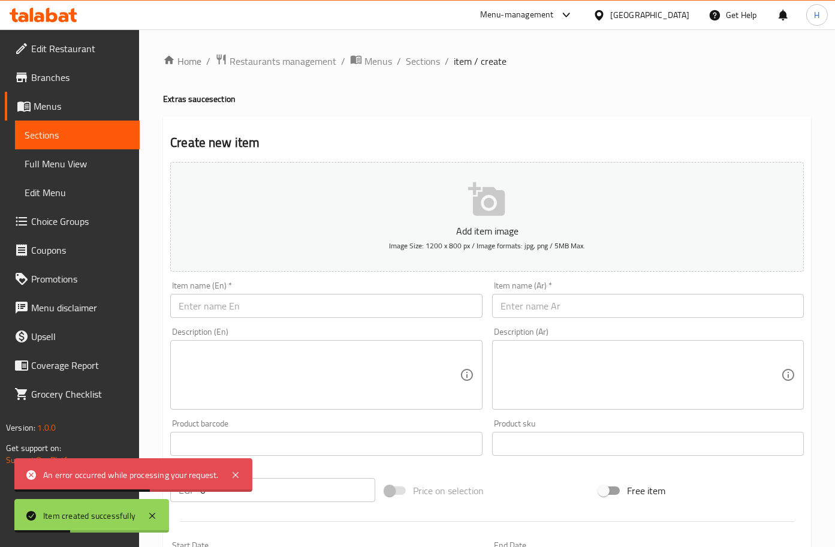
click at [272, 307] on input "text" at bounding box center [326, 306] width 312 height 24
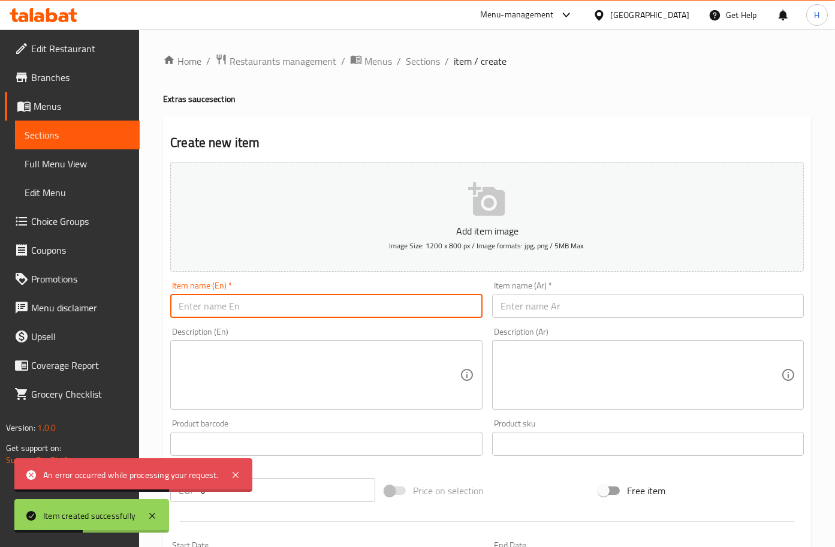
type input "{"
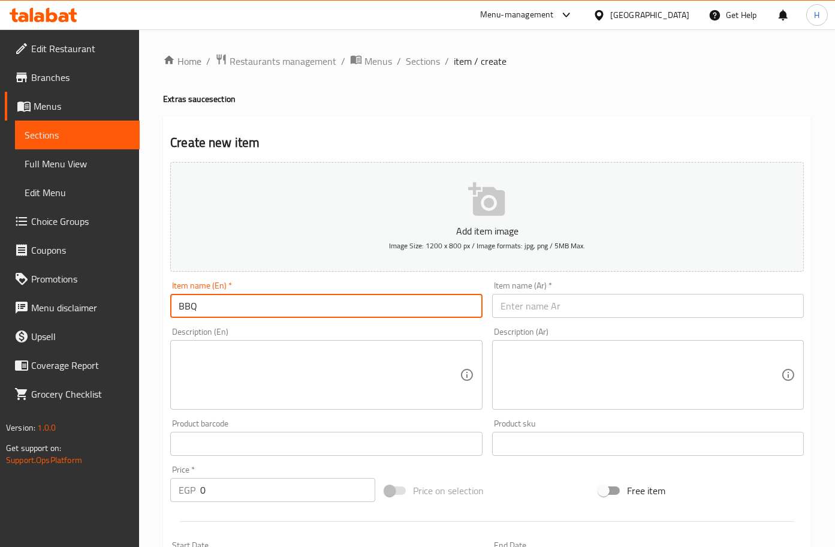
type input "BBQ SAUCE"
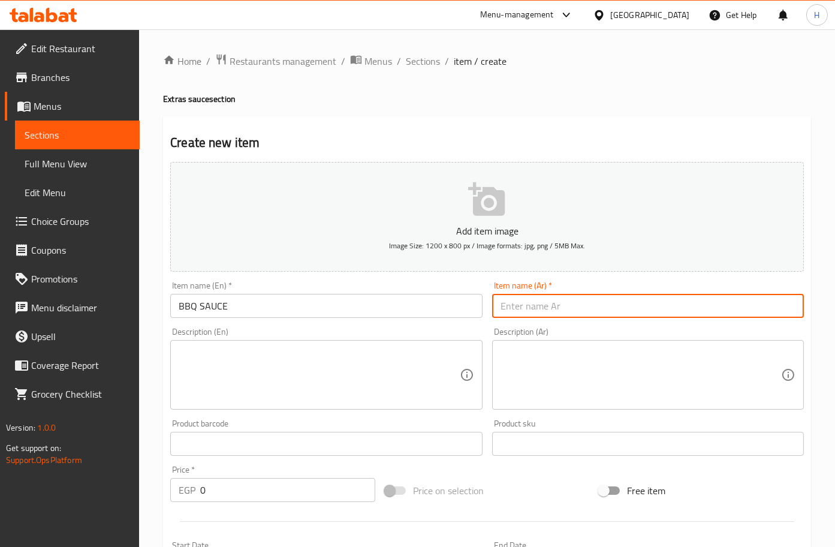
click at [580, 310] on input "text" at bounding box center [648, 306] width 312 height 24
type input "باربيكيو صوص"
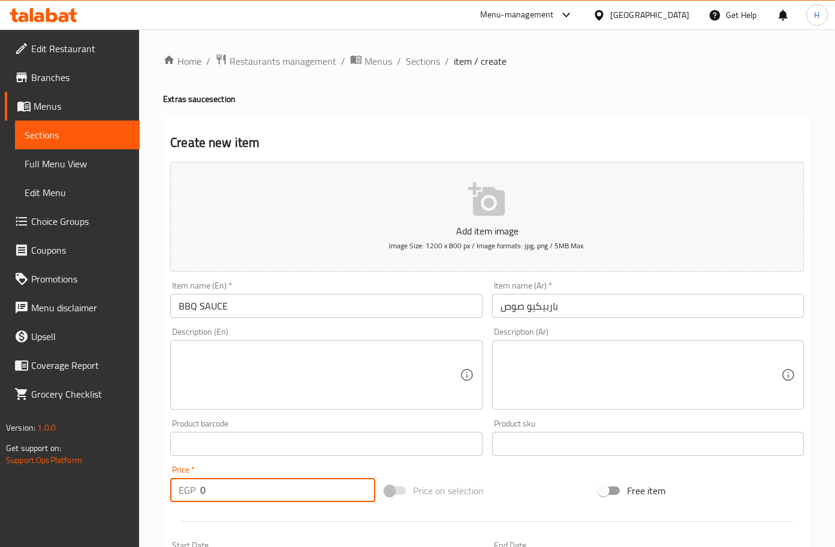
drag, startPoint x: 222, startPoint y: 487, endPoint x: 171, endPoint y: 490, distance: 51.0
click at [171, 490] on div "EGP 0 Price *" at bounding box center [272, 490] width 205 height 24
type input "25"
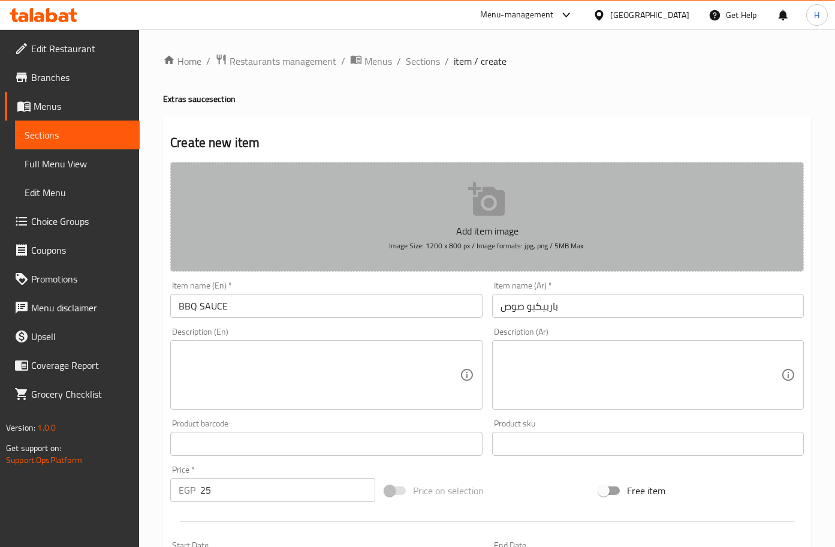
click at [494, 219] on icon "button" at bounding box center [487, 199] width 38 height 38
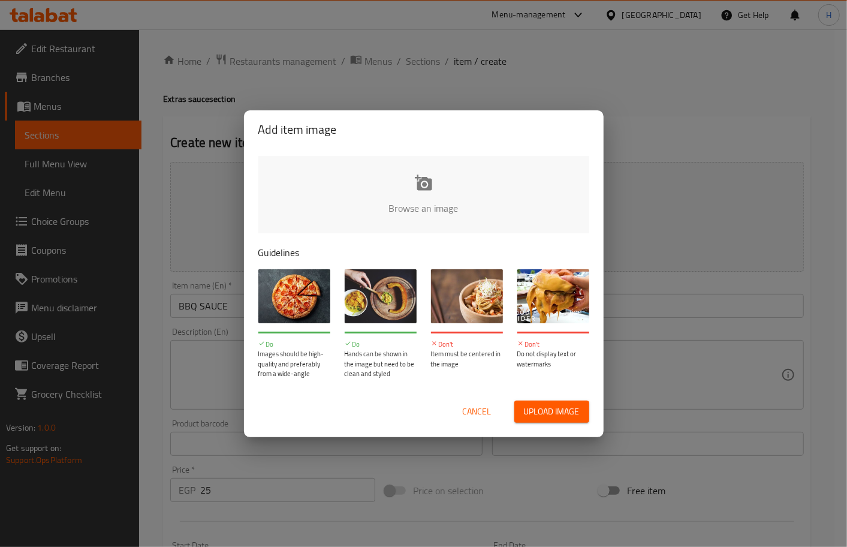
click at [424, 197] on input "file" at bounding box center [828, 212] width 1141 height 112
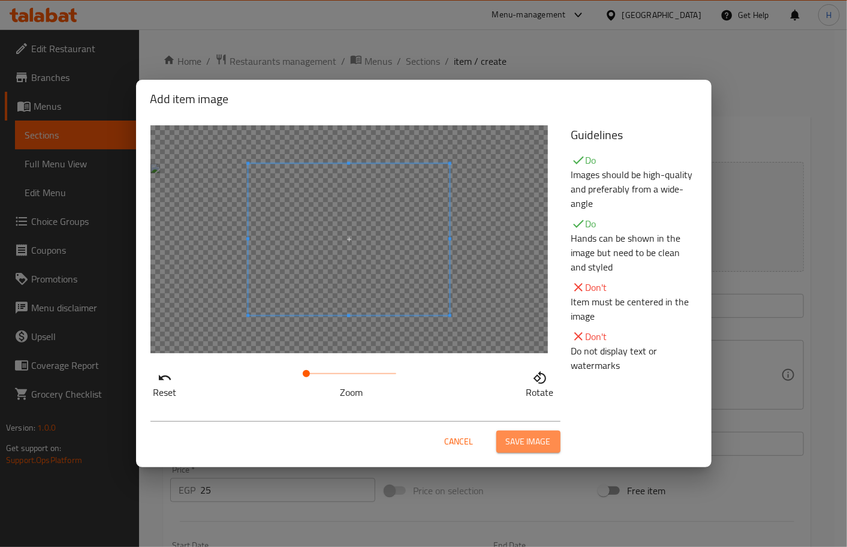
click at [537, 444] on span "Save image" at bounding box center [528, 441] width 45 height 15
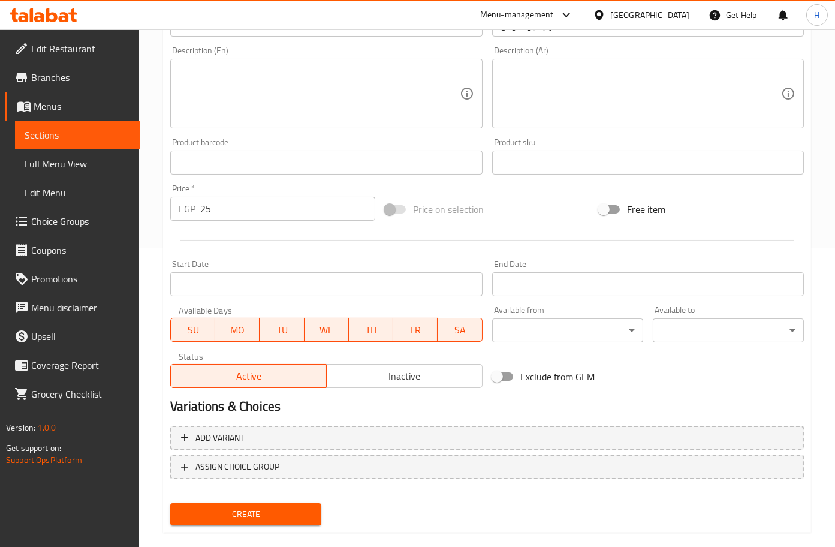
scroll to position [316, 0]
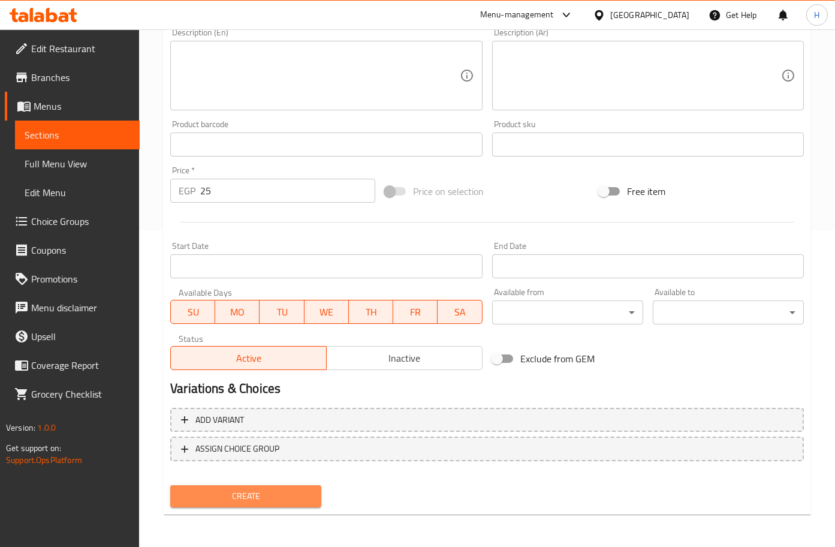
click at [260, 497] on span "Create" at bounding box center [246, 495] width 132 height 15
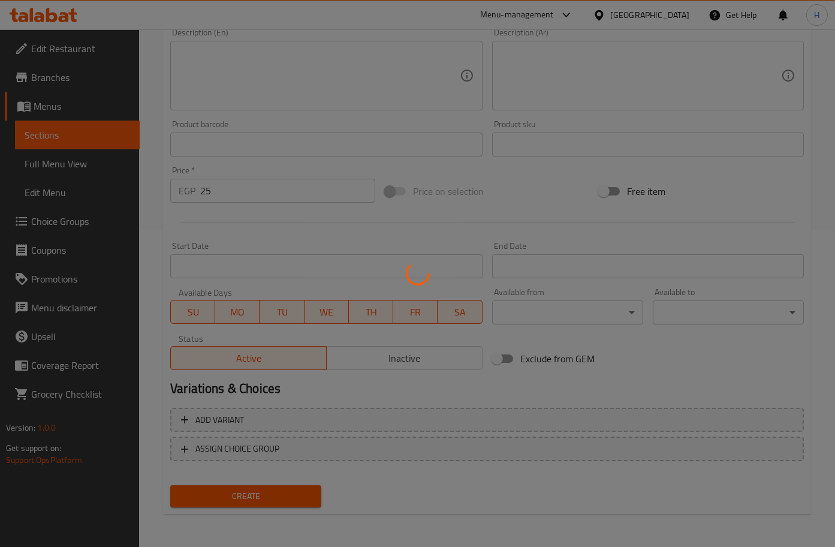
type input "0"
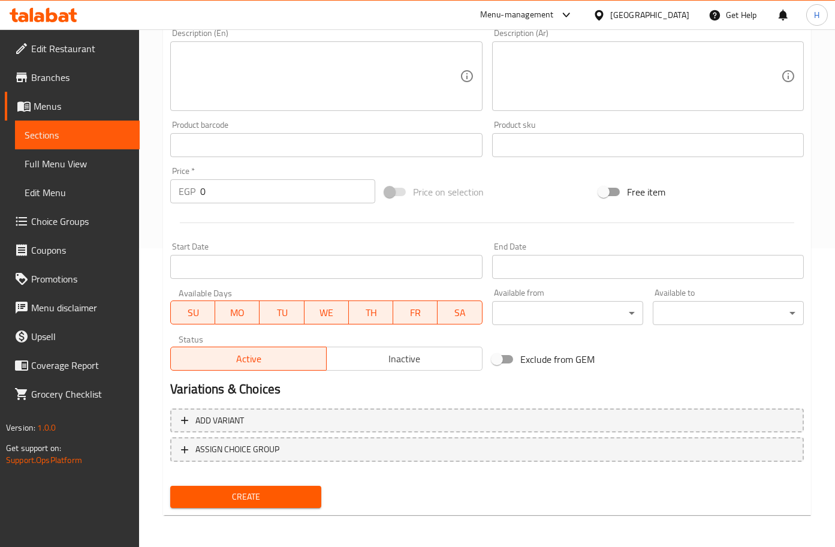
scroll to position [0, 0]
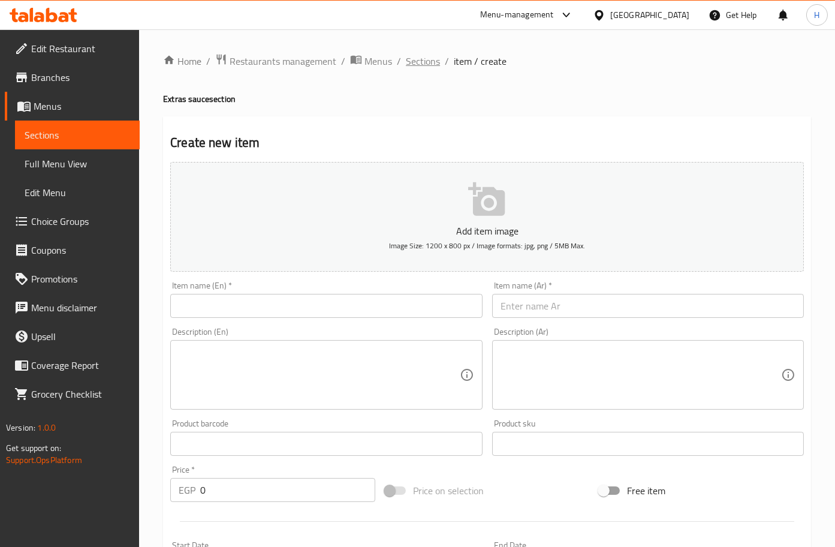
click at [429, 64] on span "Sections" at bounding box center [423, 61] width 34 height 14
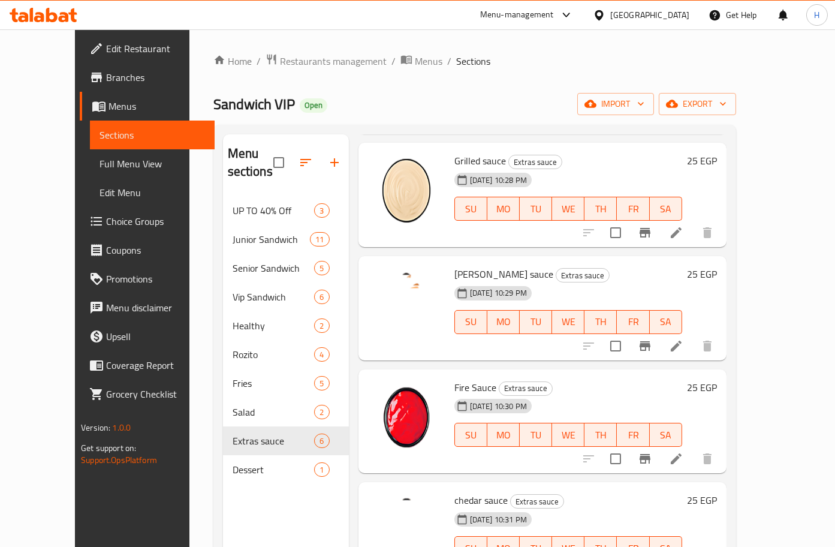
scroll to position [168, 0]
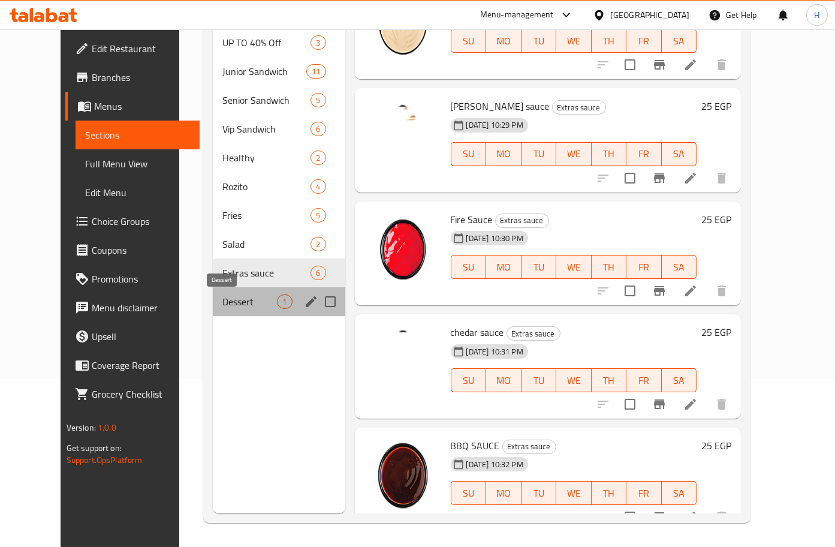
click at [222, 300] on span "Dessert" at bounding box center [249, 301] width 55 height 14
